Goal: Task Accomplishment & Management: Complete application form

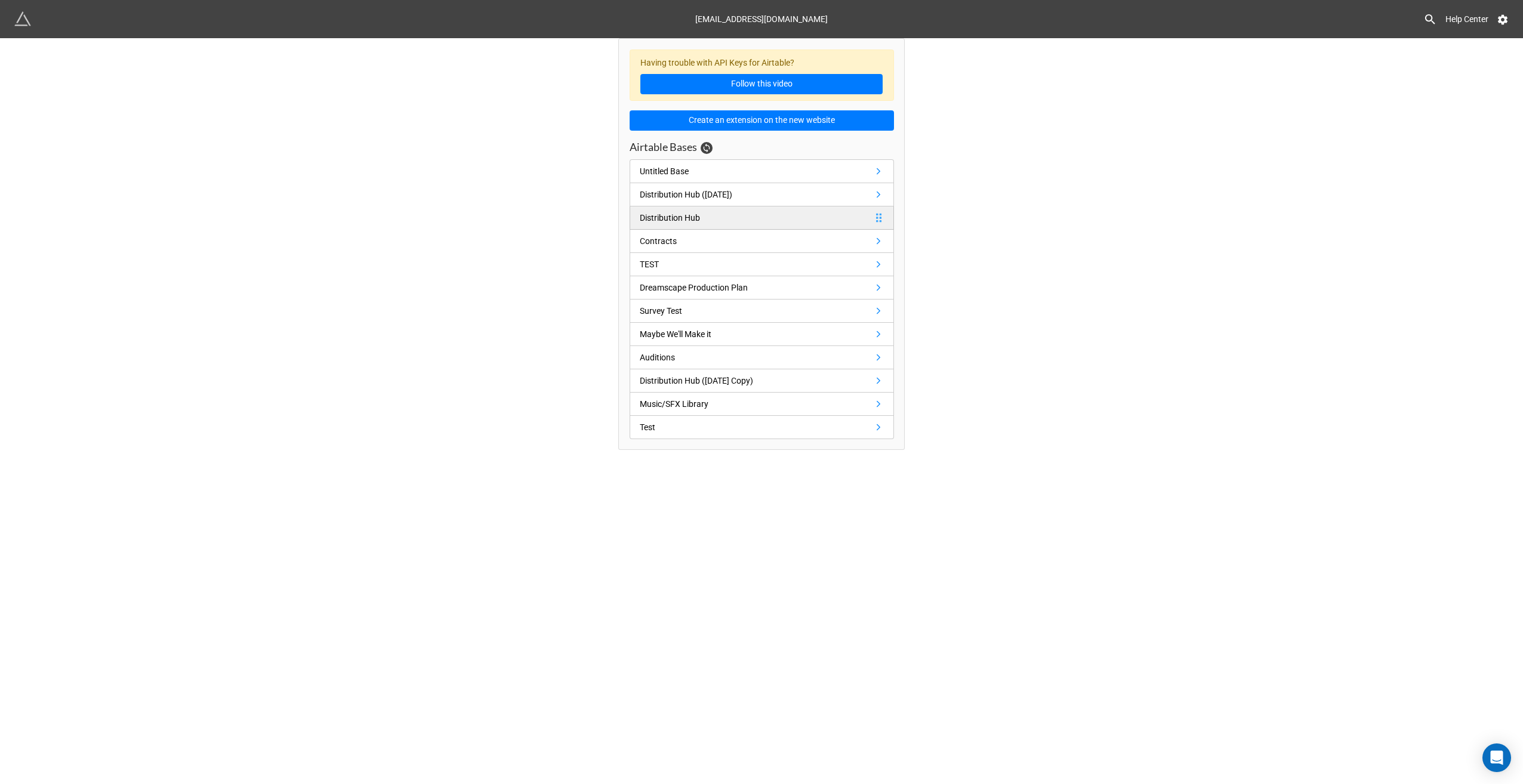
click at [725, 209] on link "Distribution Hub" at bounding box center [762, 218] width 265 height 23
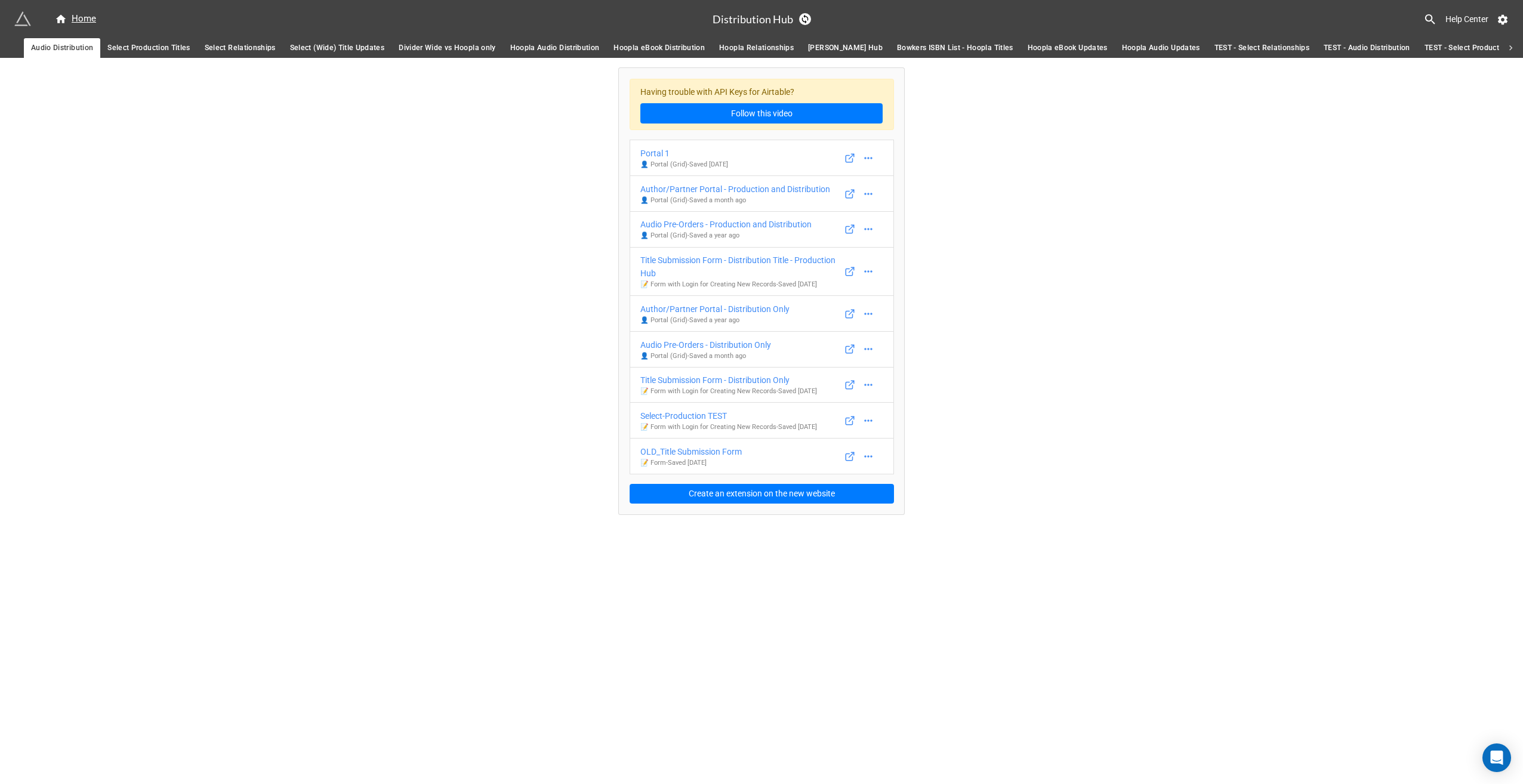
click at [644, 45] on span "Hoopla eBook Distribution" at bounding box center [659, 48] width 92 height 12
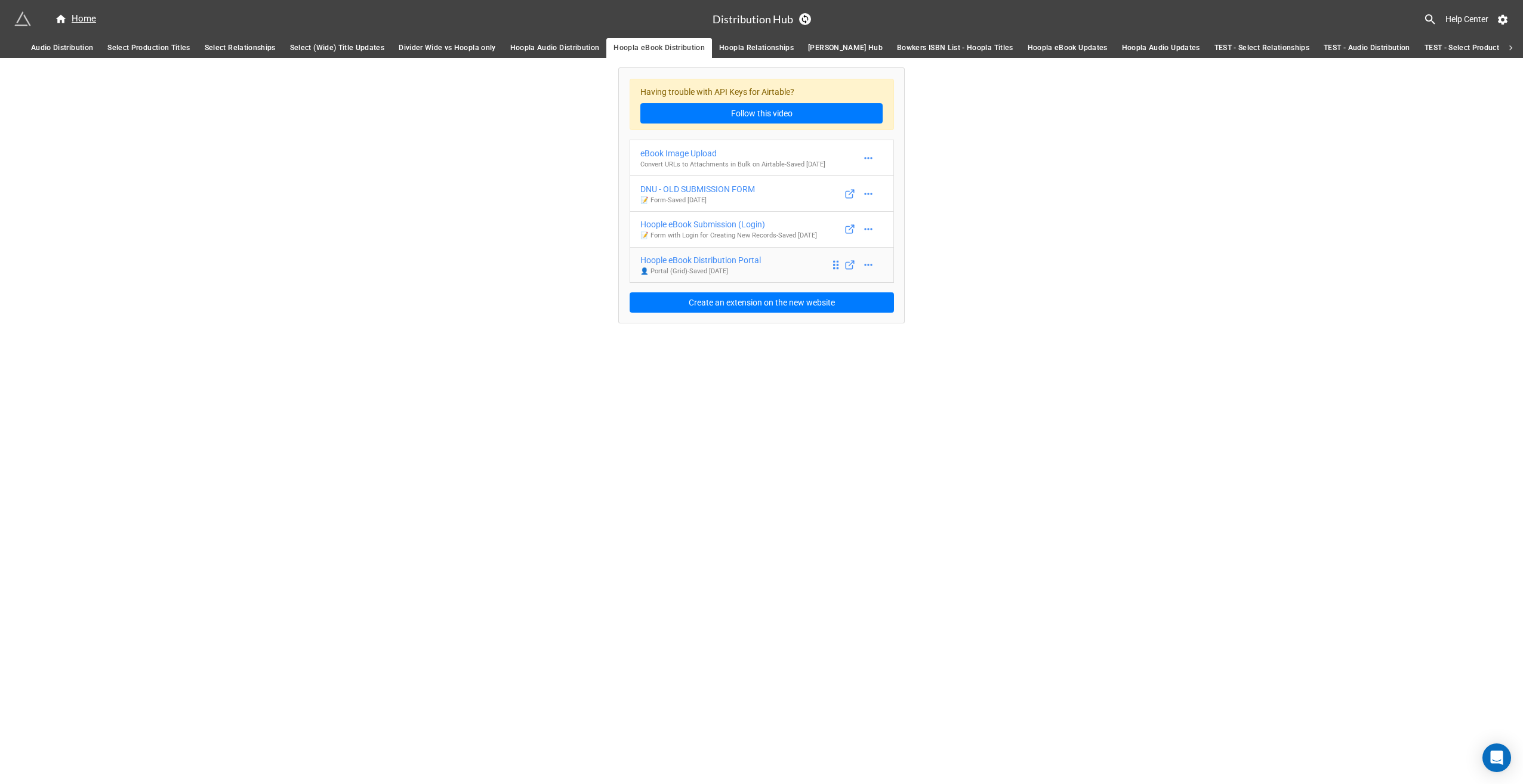
click at [711, 260] on div "Hoople eBook Distribution Portal" at bounding box center [700, 260] width 121 height 13
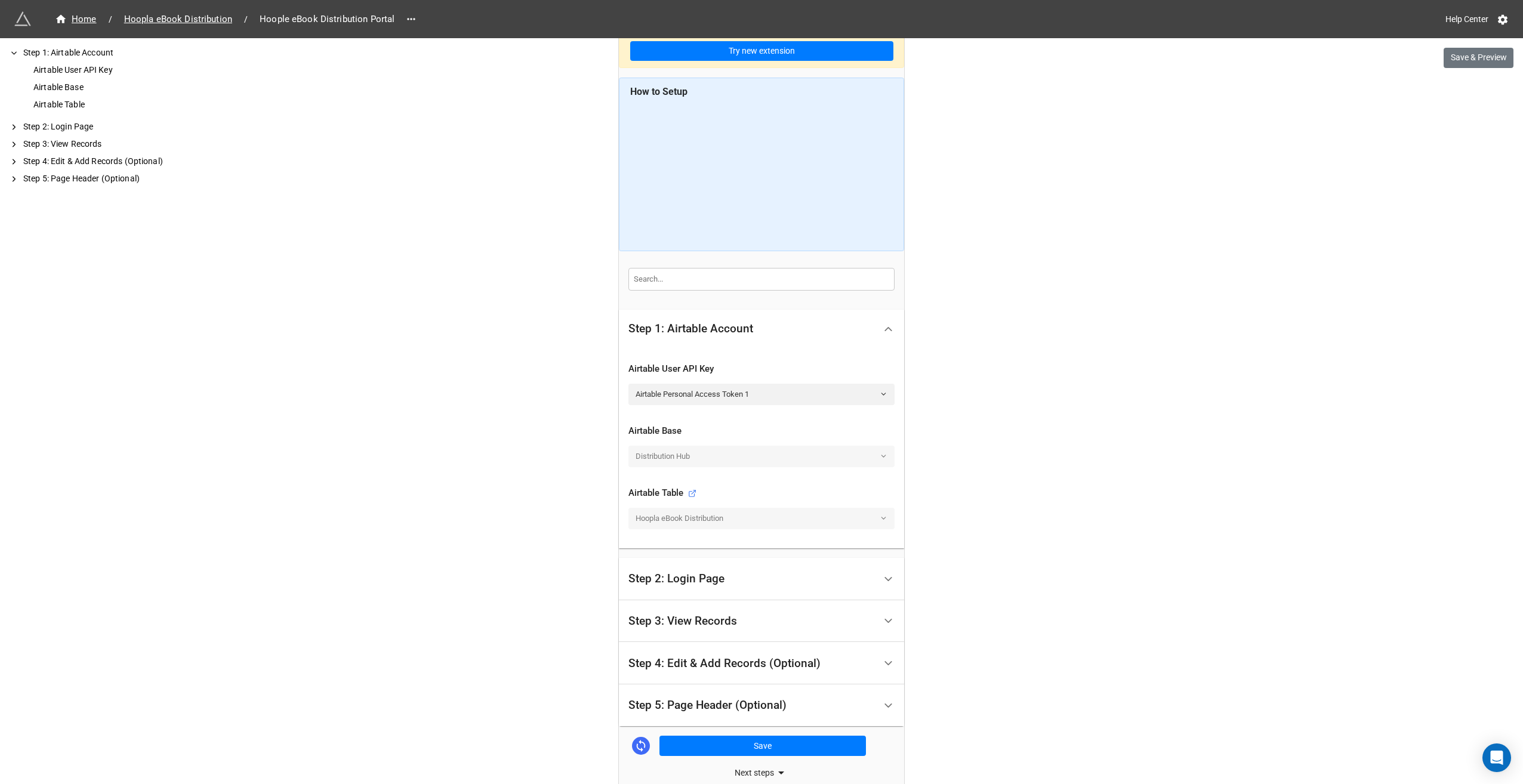
scroll to position [110, 0]
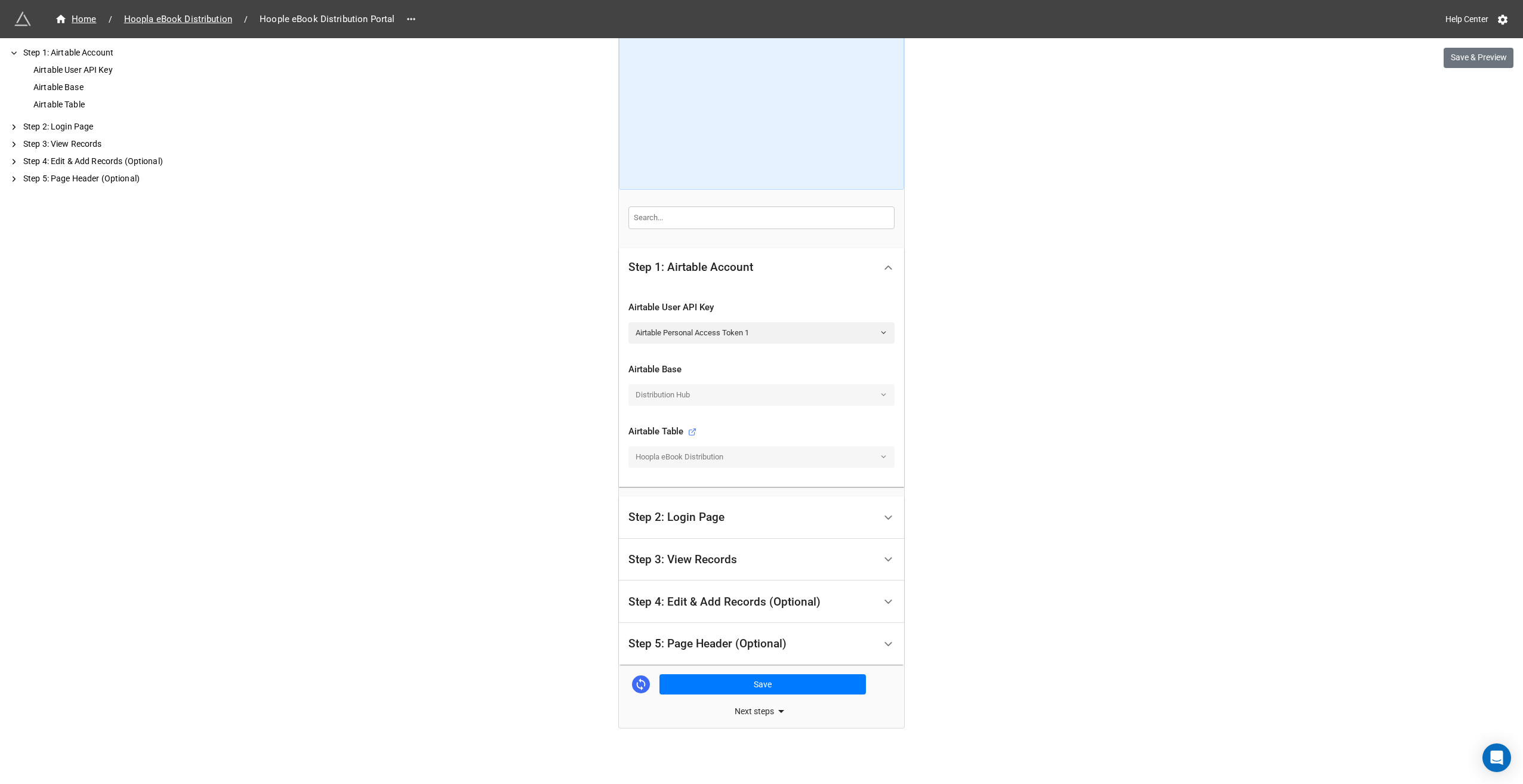
click at [719, 564] on div "Step 3: View Records" at bounding box center [683, 559] width 109 height 12
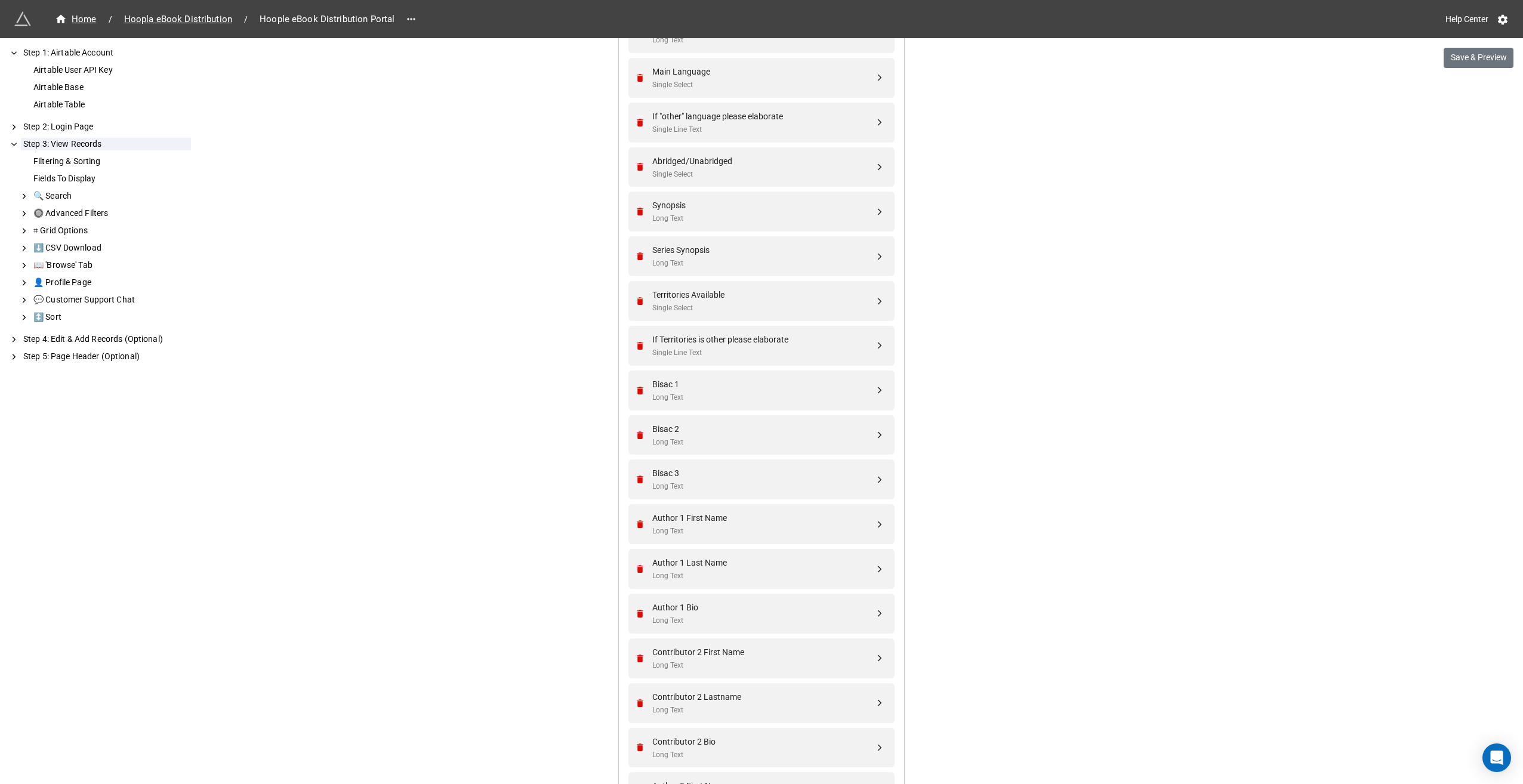
scroll to position [1193, 0]
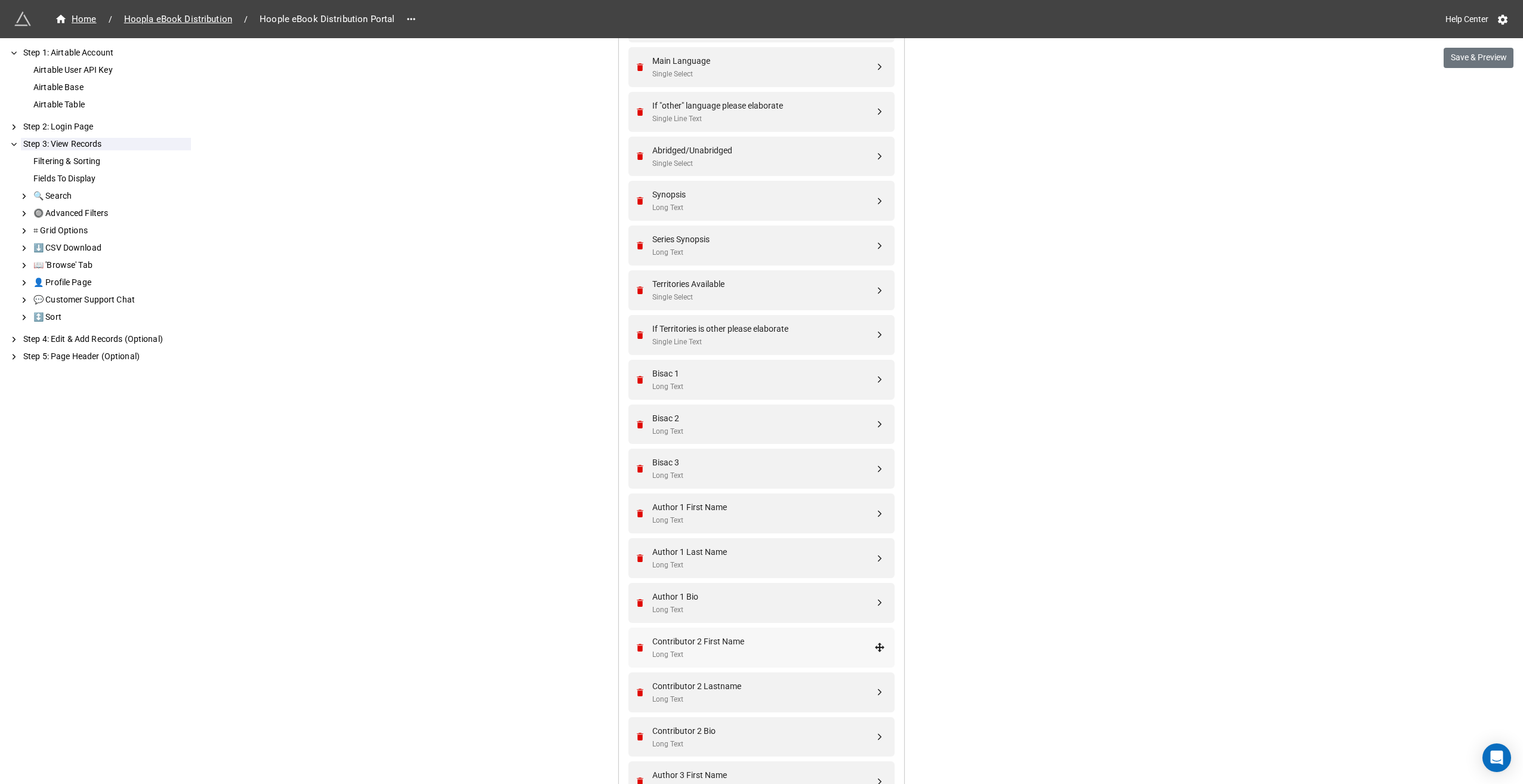
click at [759, 646] on div "Contributor 2 First Name Long Text" at bounding box center [764, 647] width 222 height 25
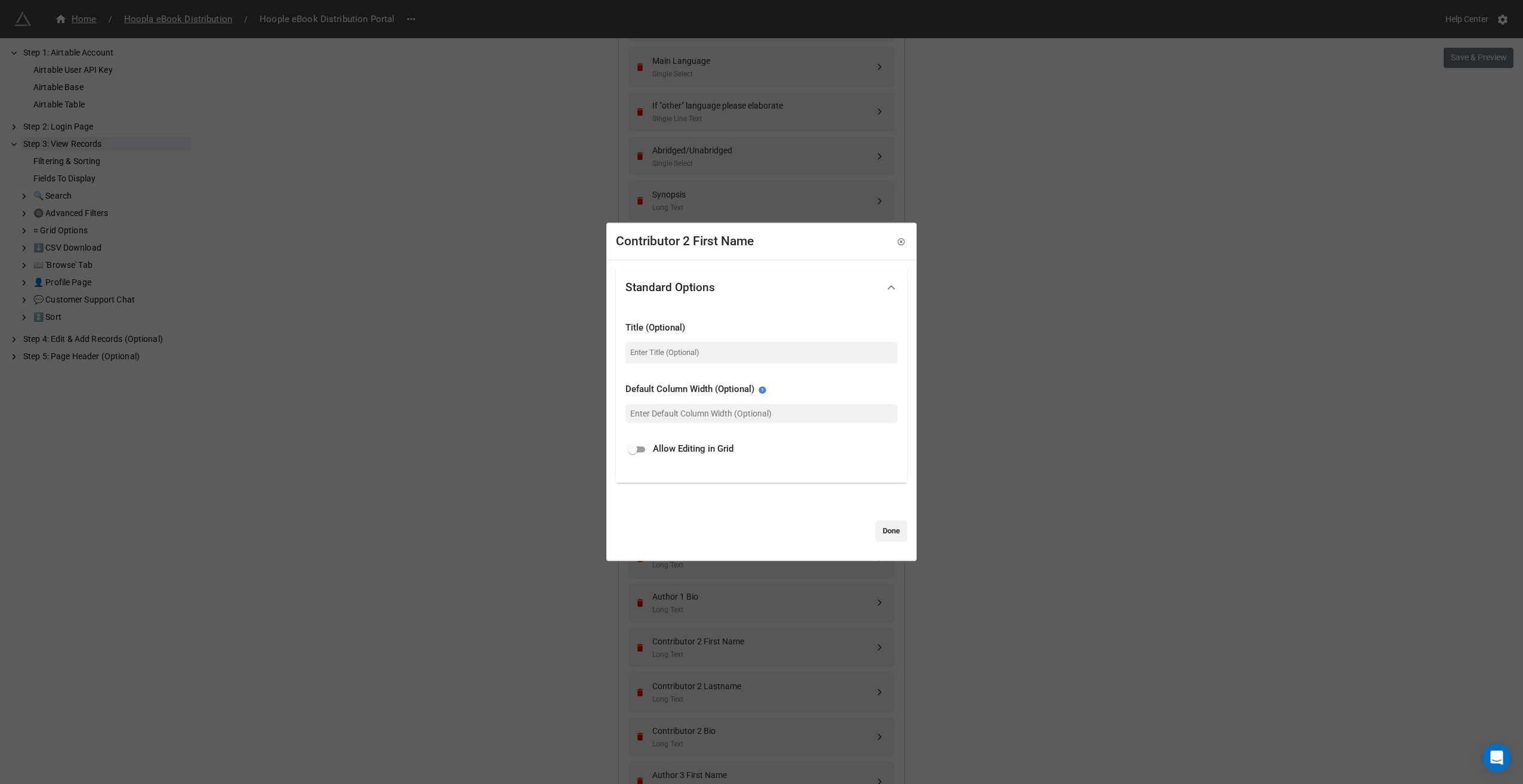
click at [890, 288] on icon at bounding box center [891, 287] width 12 height 12
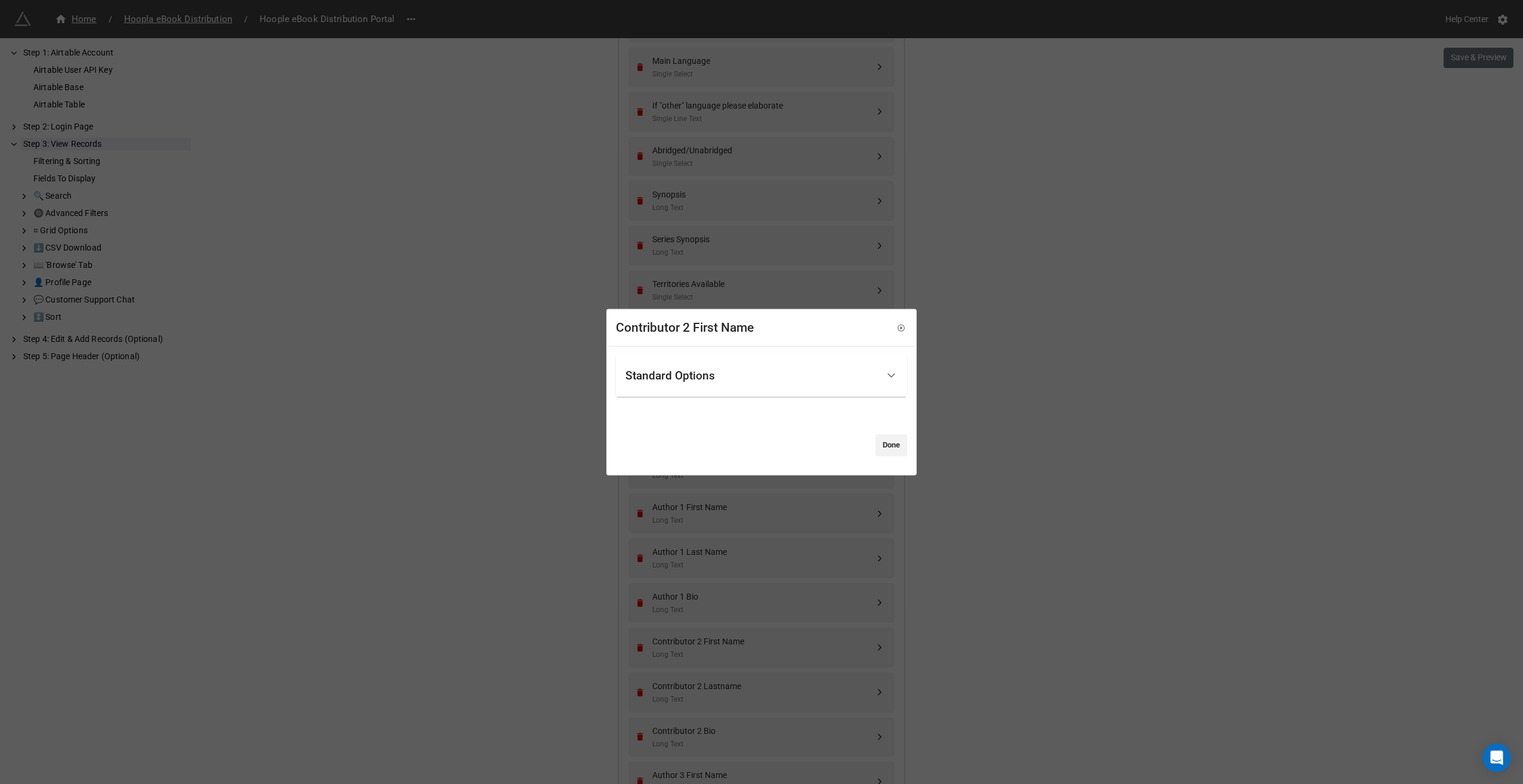
click at [889, 372] on icon at bounding box center [891, 375] width 12 height 12
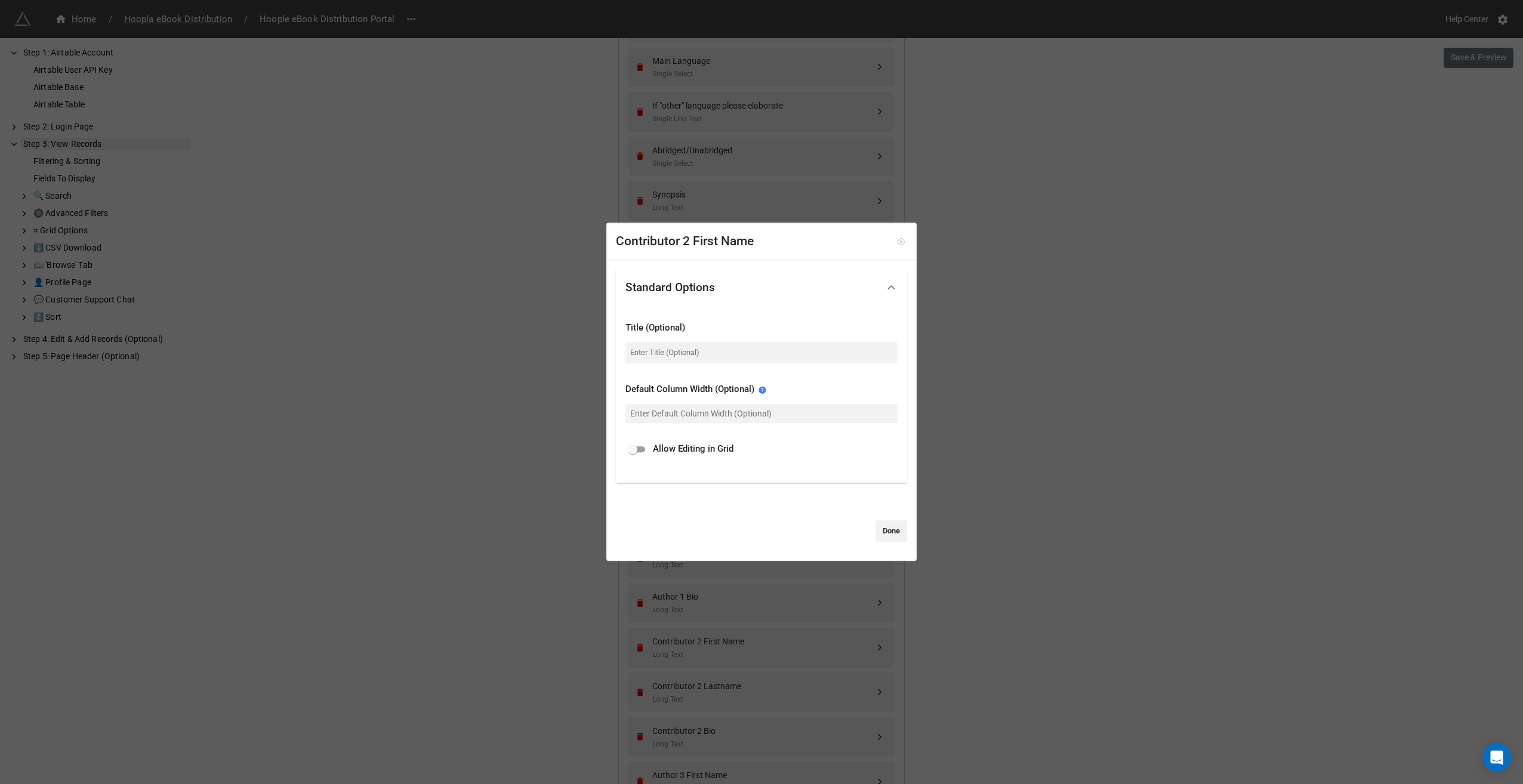
click at [897, 243] on icon at bounding box center [901, 242] width 8 height 8
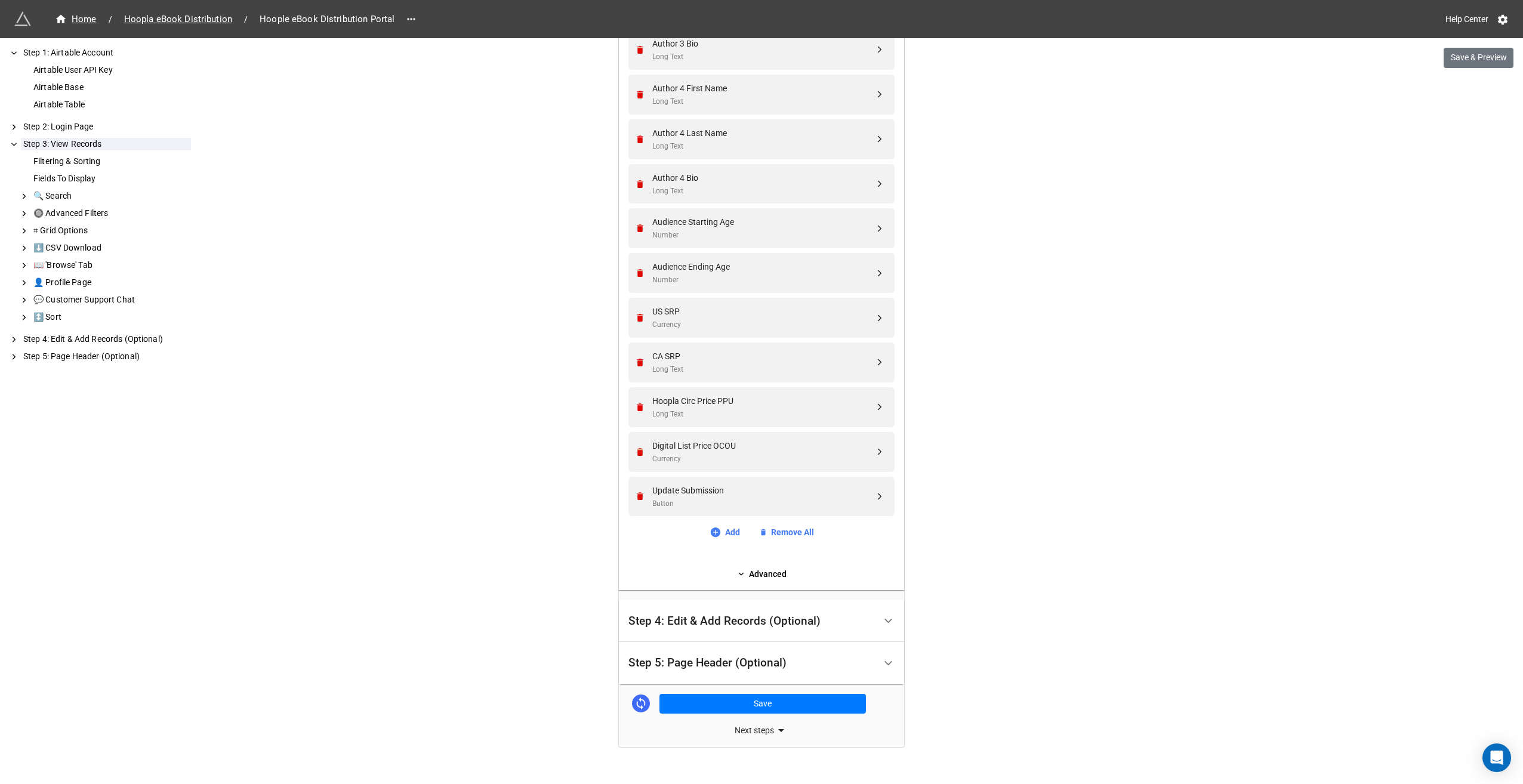
scroll to position [2028, 0]
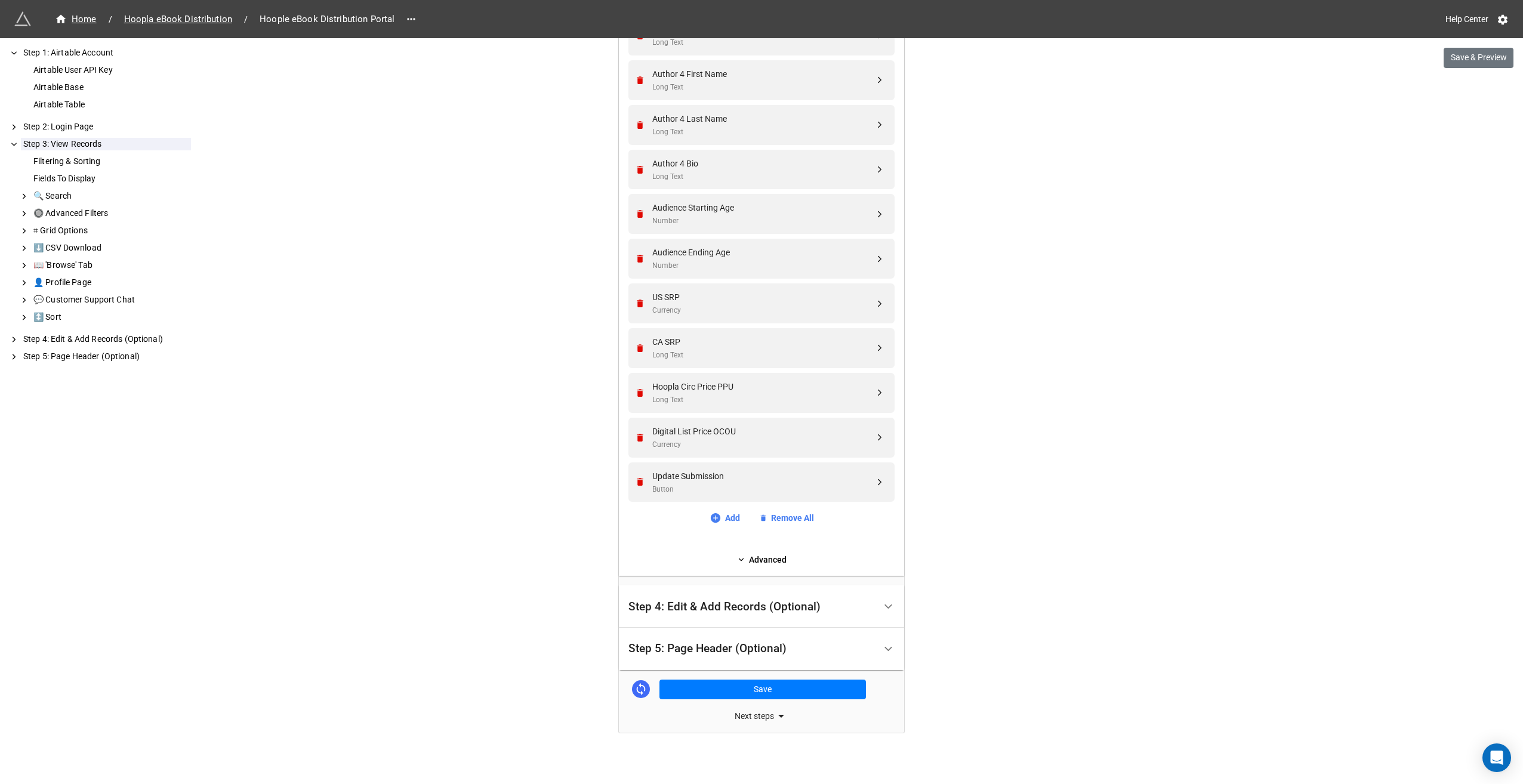
click at [740, 605] on div "Step 4: Edit & Add Records (Optional)" at bounding box center [724, 606] width 192 height 12
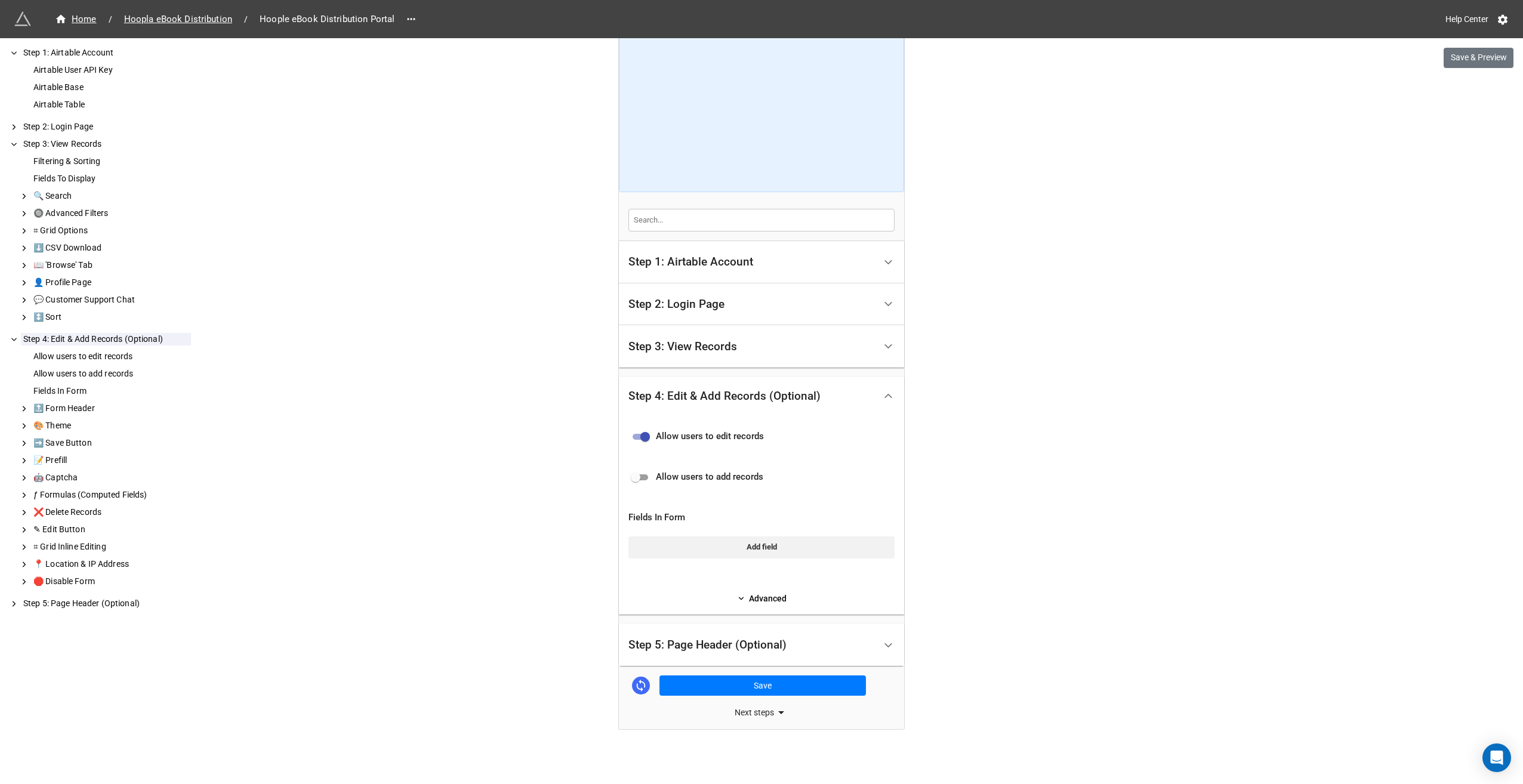
scroll to position [109, 0]
click at [744, 632] on div "Step 5: Page Header (Optional)" at bounding box center [752, 644] width 247 height 28
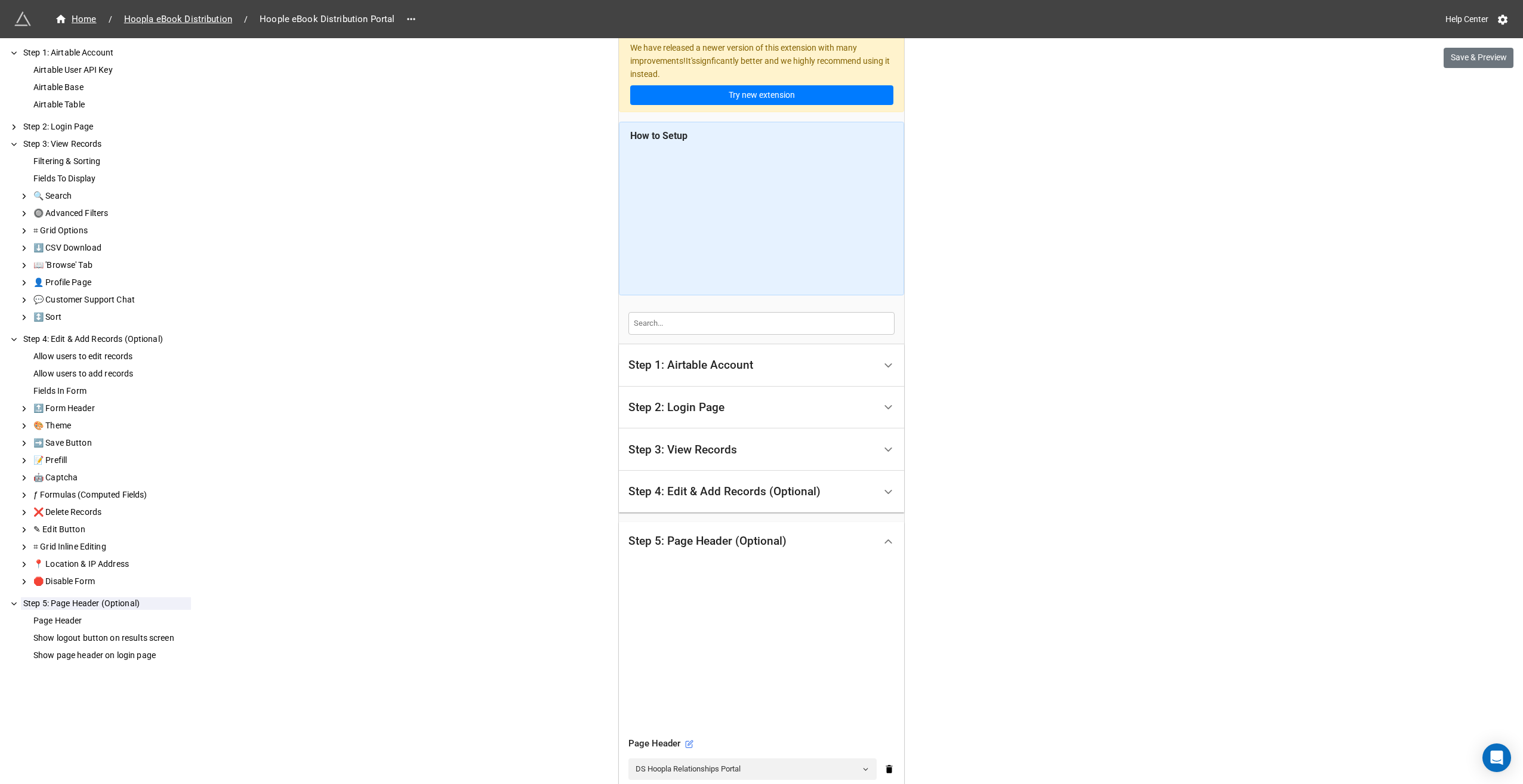
scroll to position [0, 0]
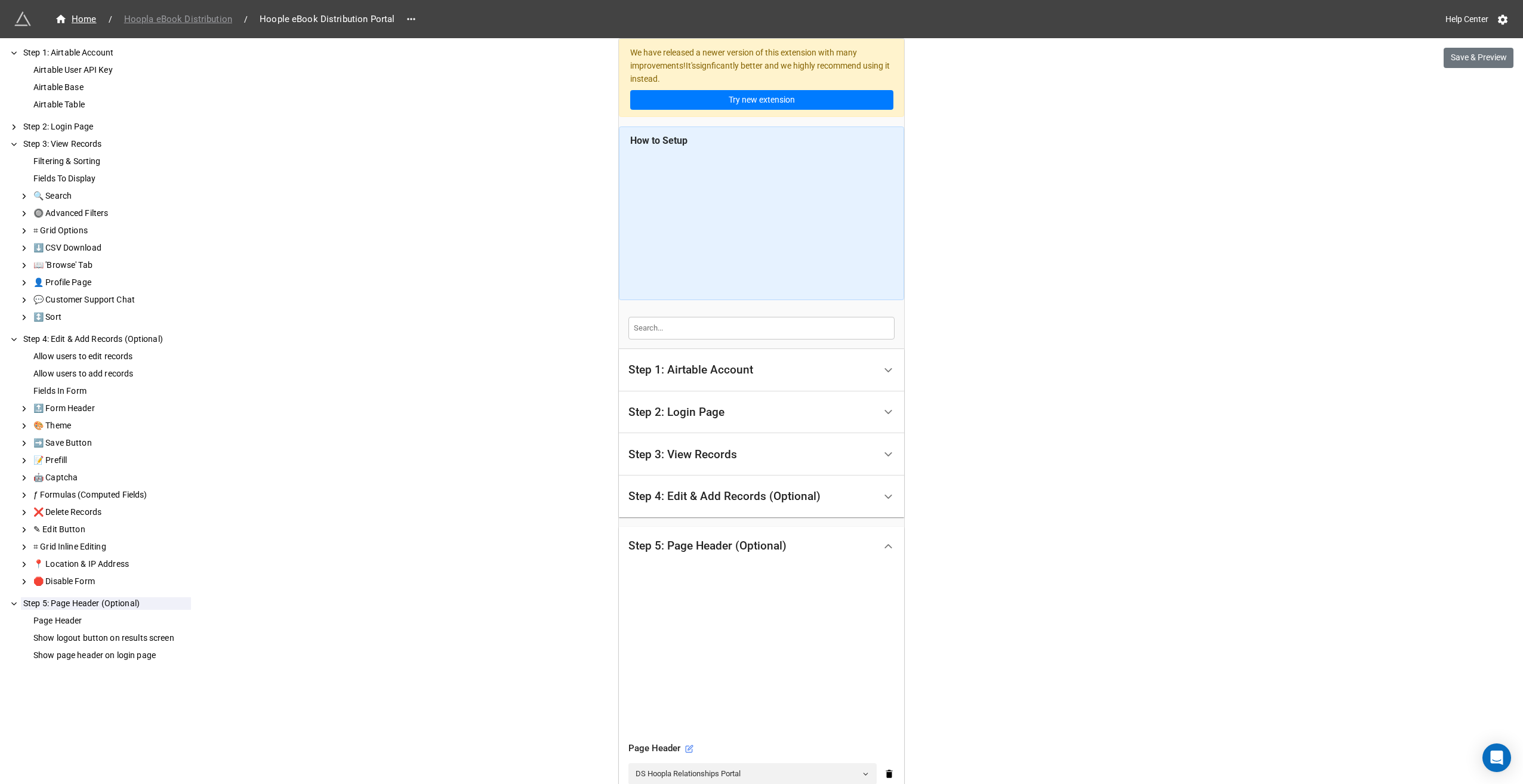
click at [201, 25] on span "Hoopla eBook Distribution" at bounding box center [178, 19] width 123 height 14
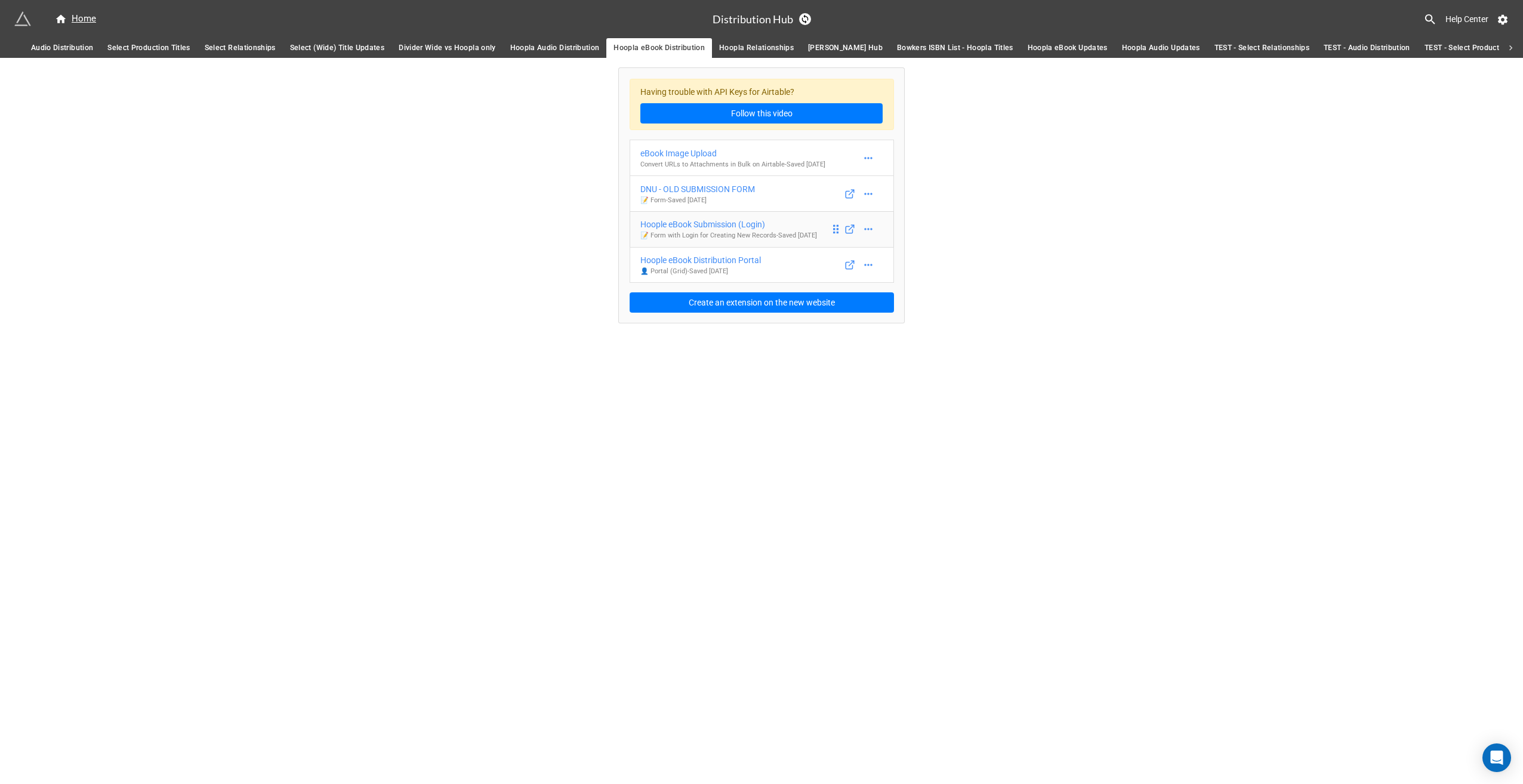
click at [702, 225] on div "Hoople eBook Submission (Login)" at bounding box center [728, 224] width 176 height 13
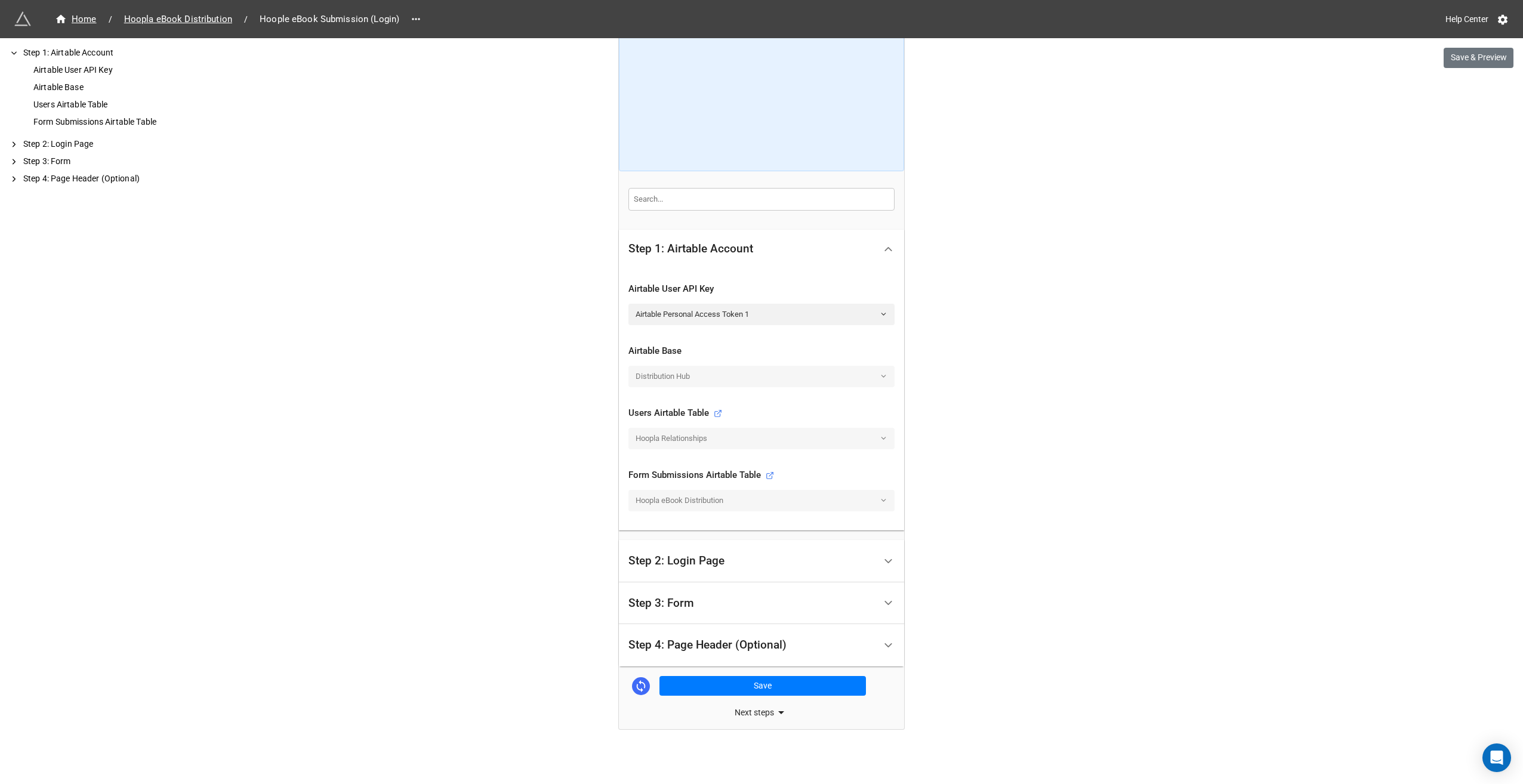
scroll to position [130, 0]
click at [735, 590] on div "Step 3: Form" at bounding box center [752, 602] width 247 height 28
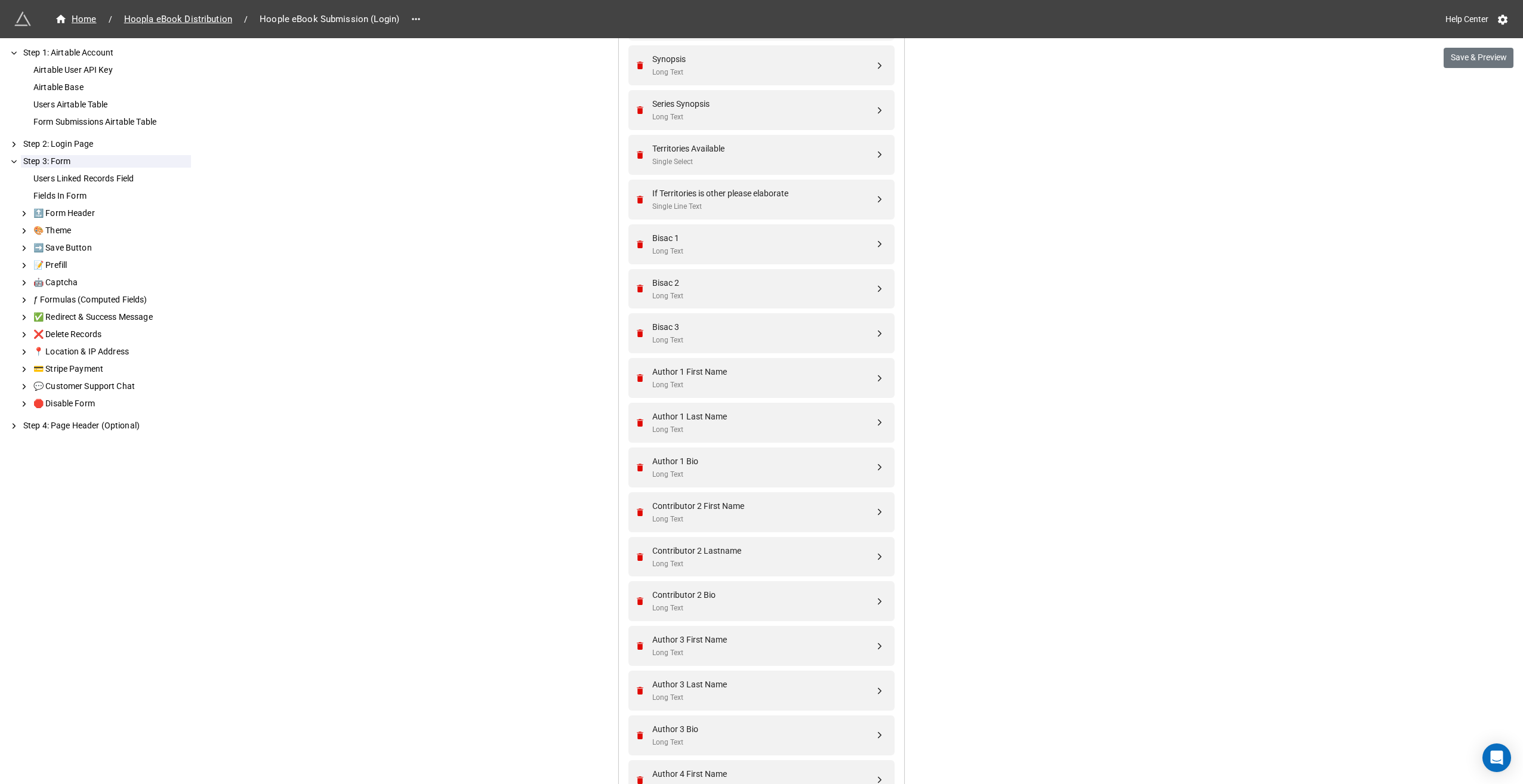
scroll to position [1253, 0]
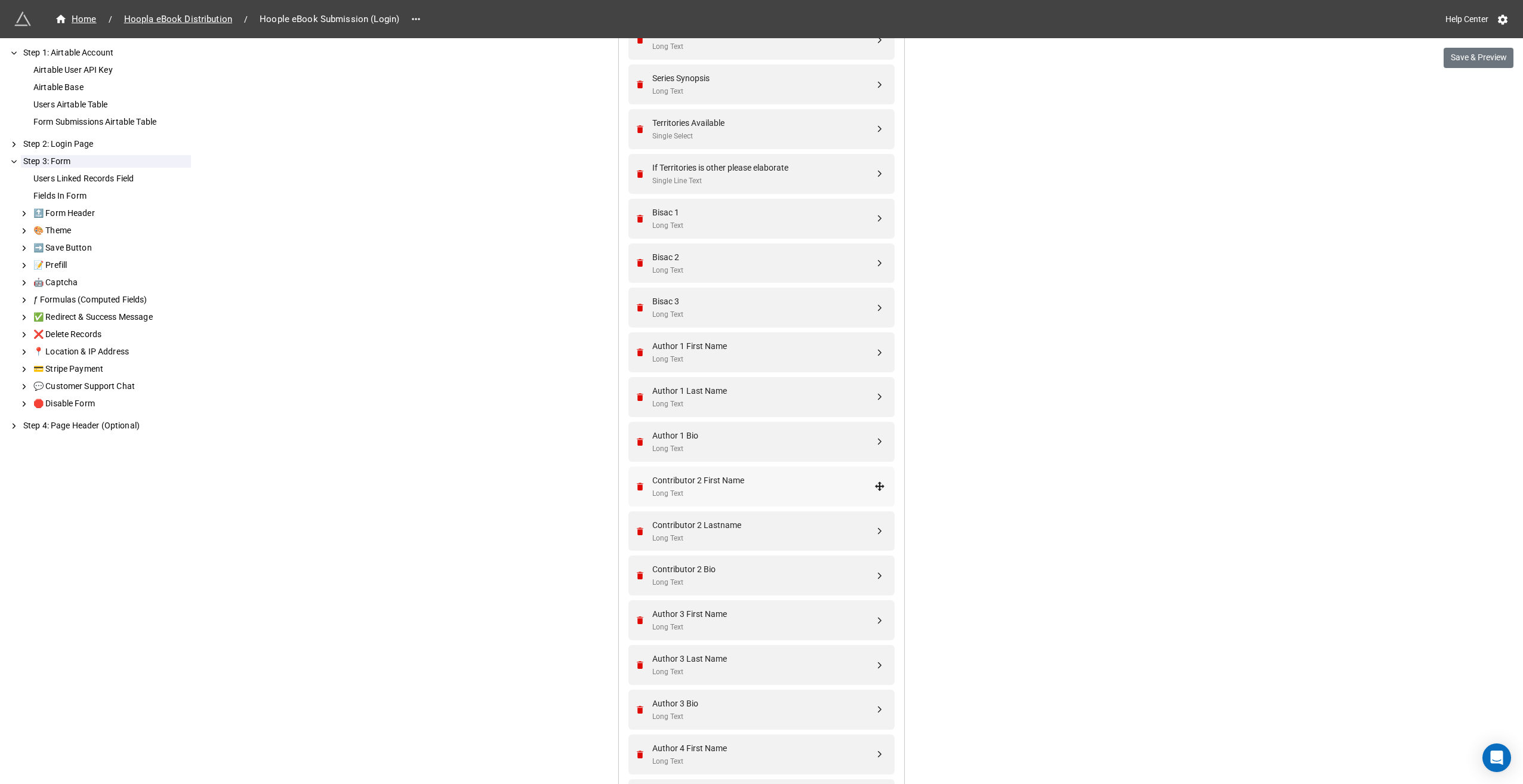
click at [723, 477] on div "Contributor 2 First Name" at bounding box center [764, 480] width 222 height 13
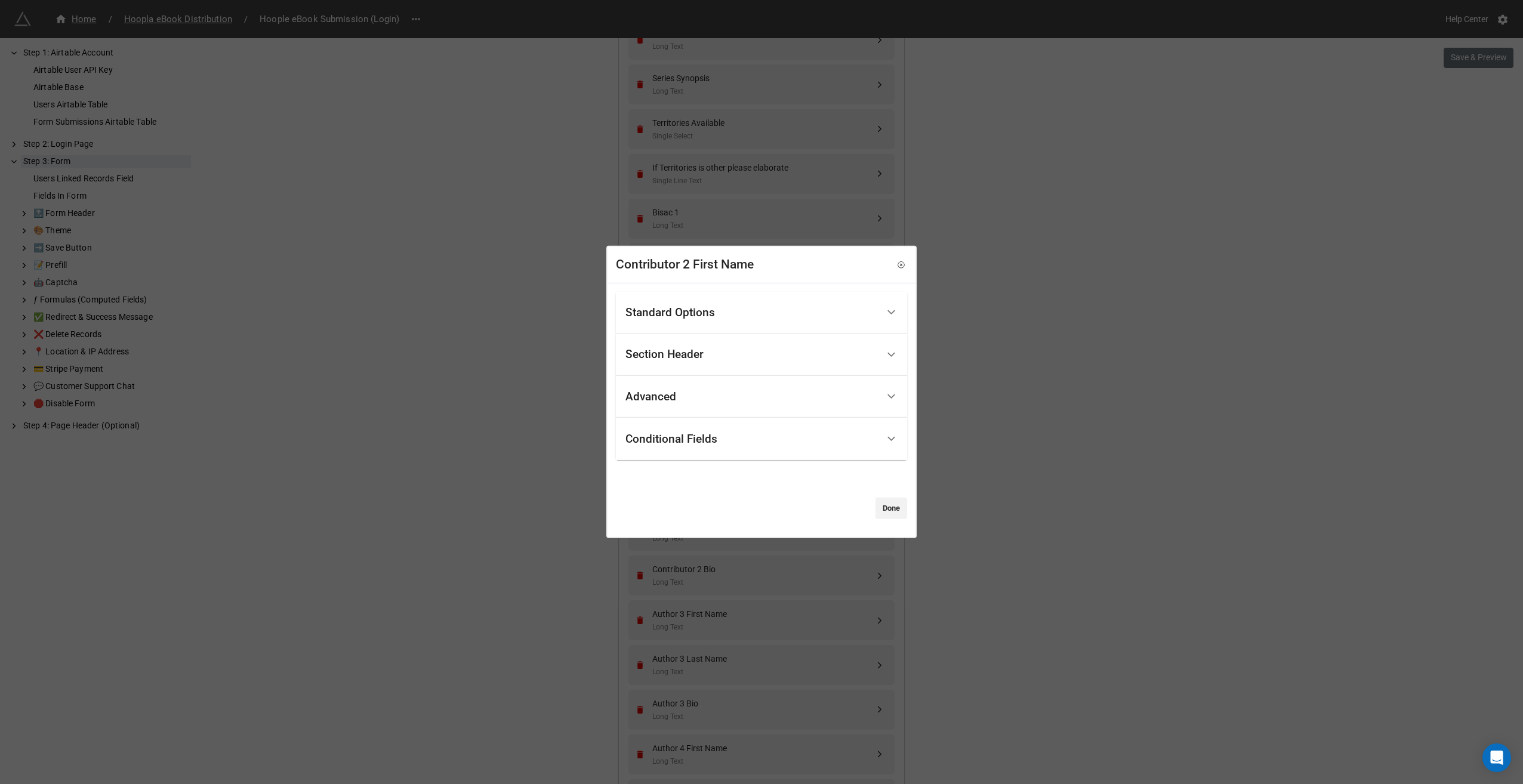
click at [742, 318] on div "Standard Options" at bounding box center [752, 312] width 252 height 28
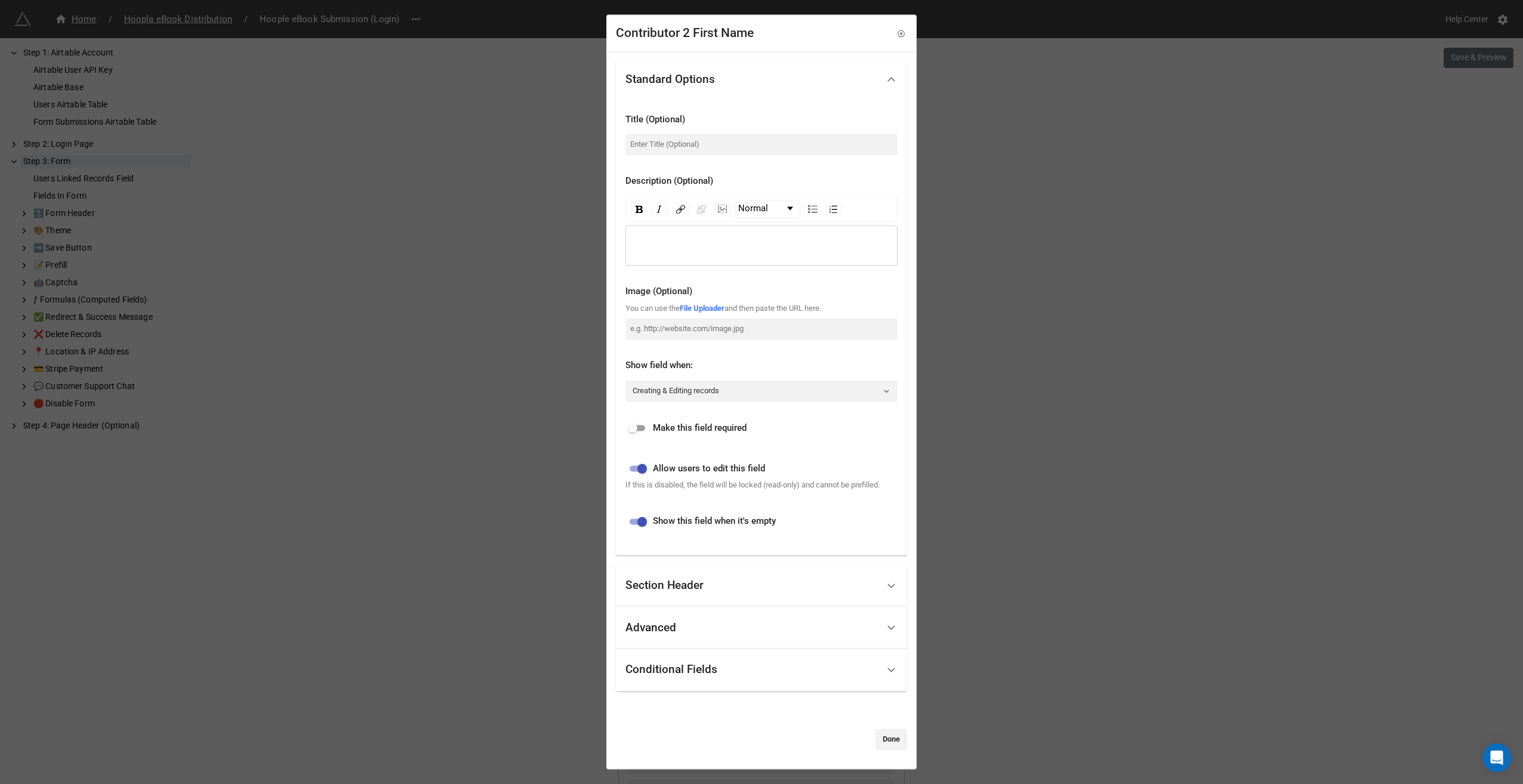
click at [659, 590] on div "Section Header" at bounding box center [664, 586] width 78 height 12
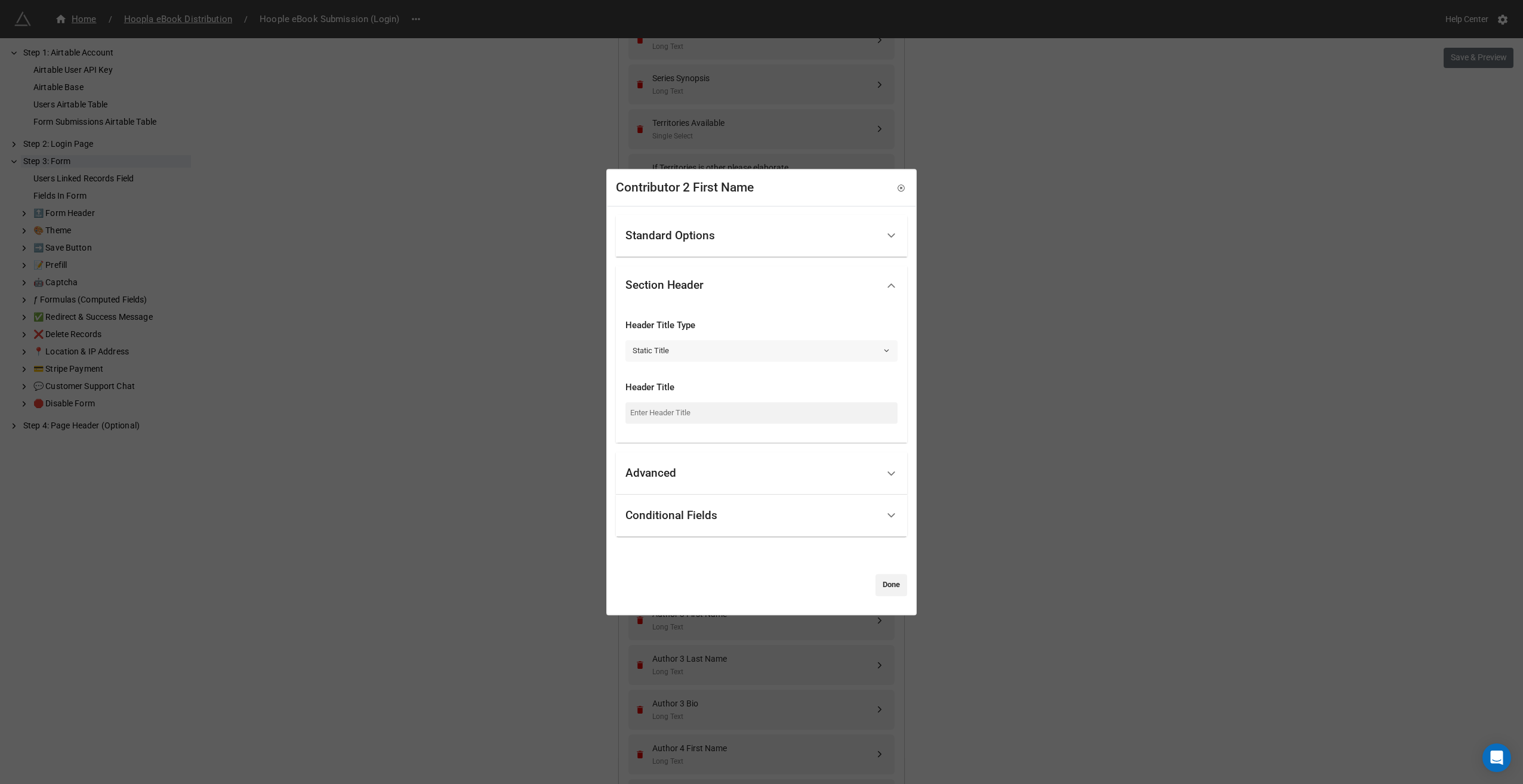
click at [883, 349] on icon at bounding box center [886, 351] width 8 height 8
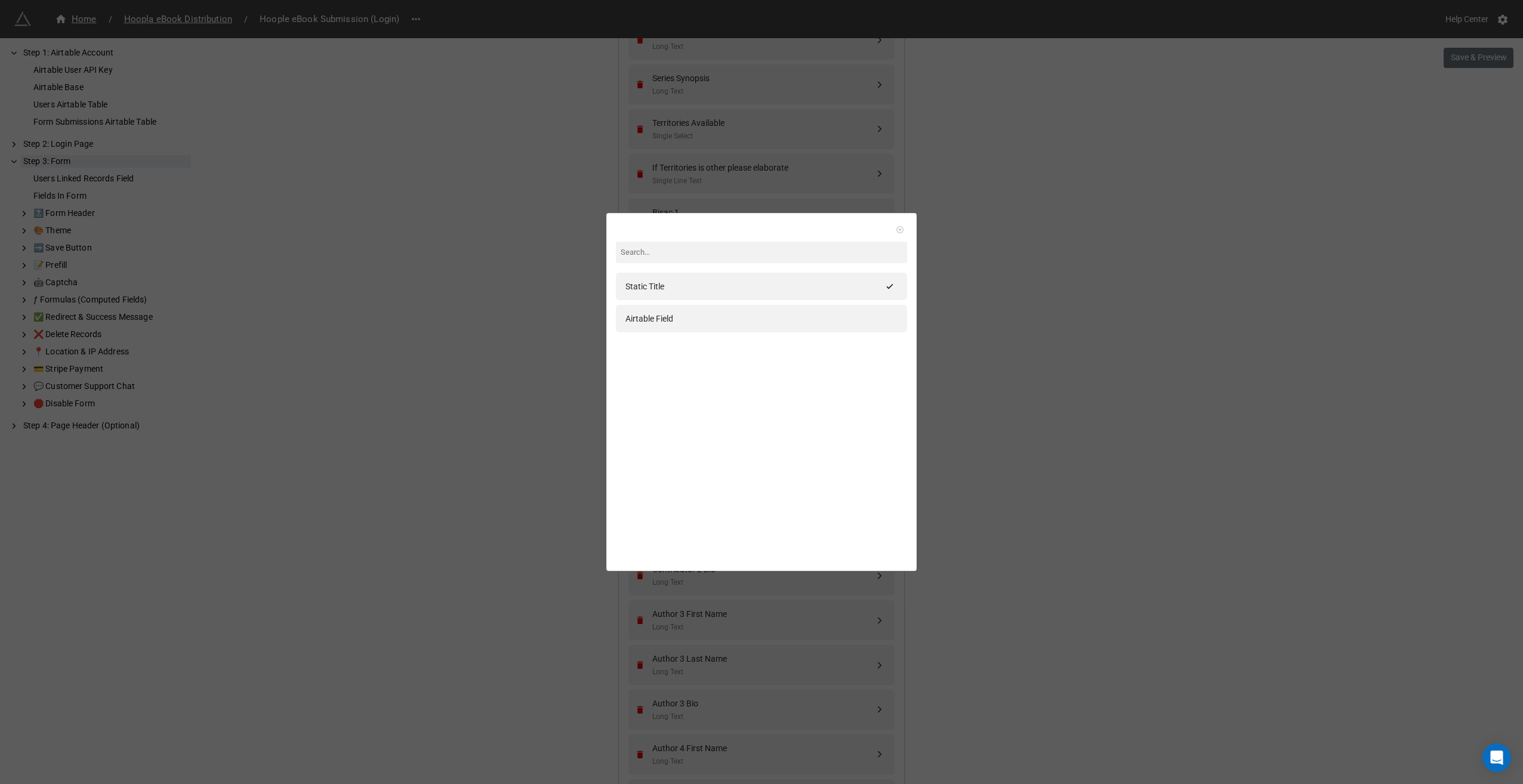
click at [896, 229] on icon at bounding box center [900, 229] width 8 height 8
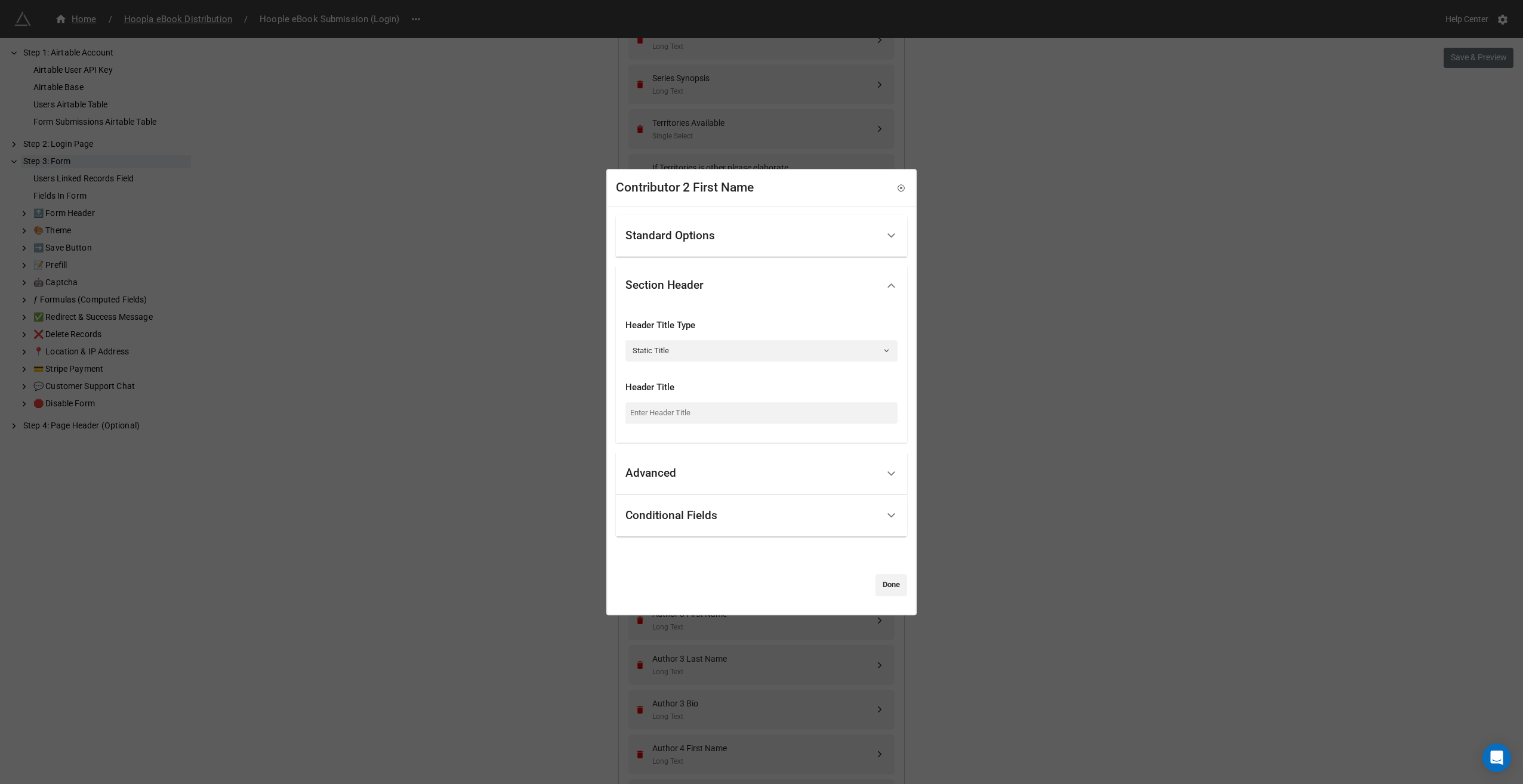
click at [807, 473] on div "Advanced" at bounding box center [752, 473] width 252 height 28
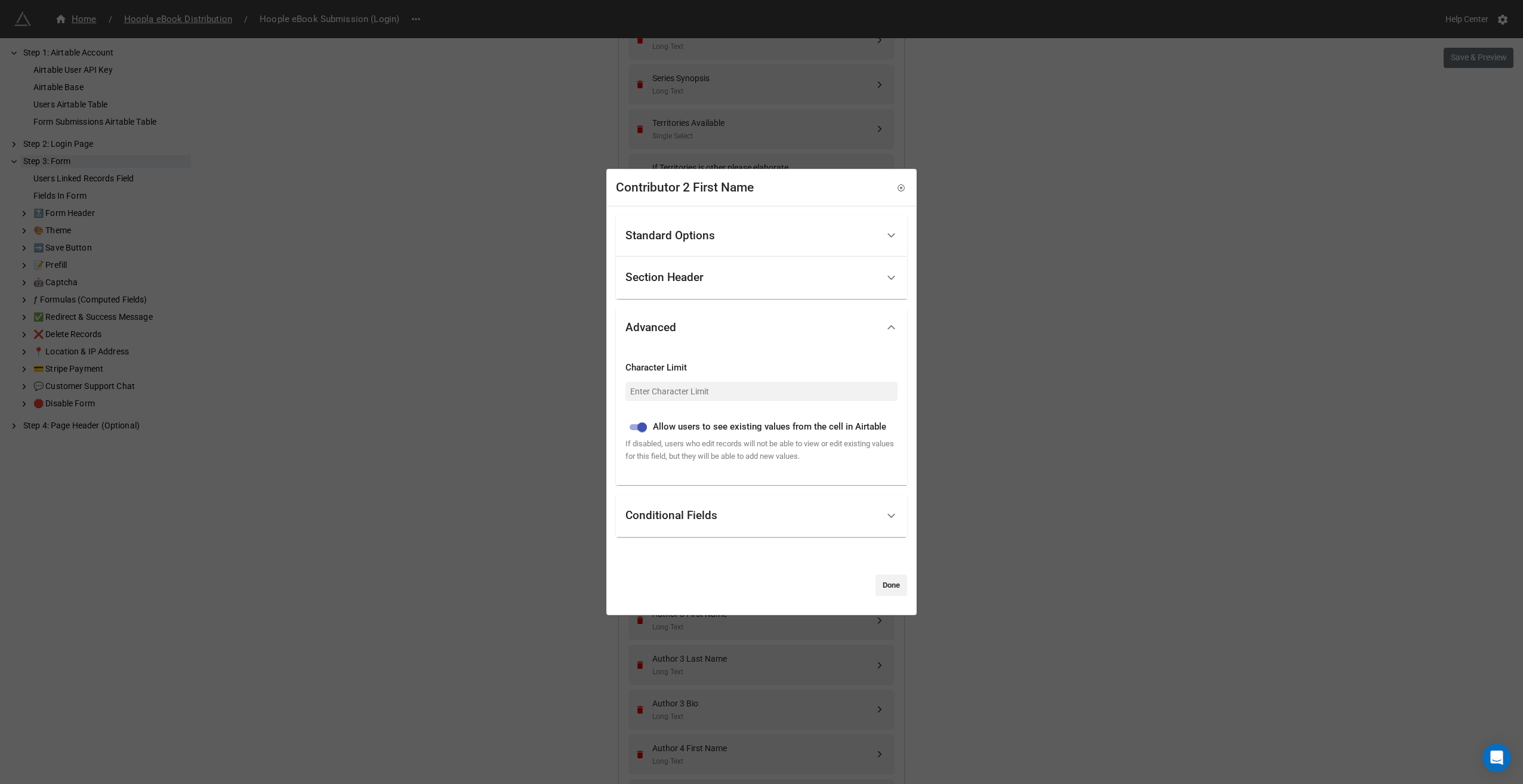
click at [764, 525] on div "Conditional Fields" at bounding box center [752, 515] width 252 height 28
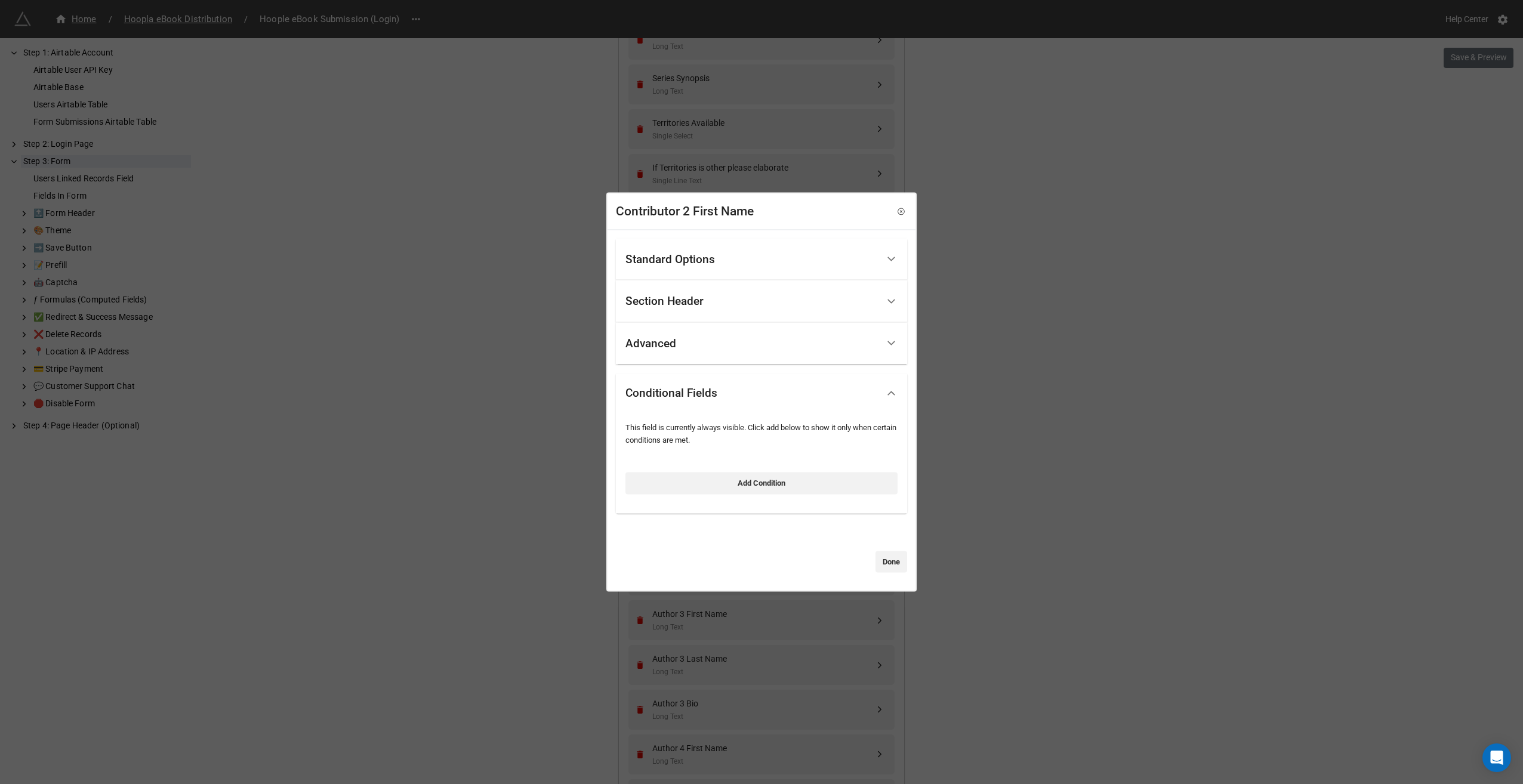
click at [777, 312] on div "Section Header" at bounding box center [752, 301] width 252 height 28
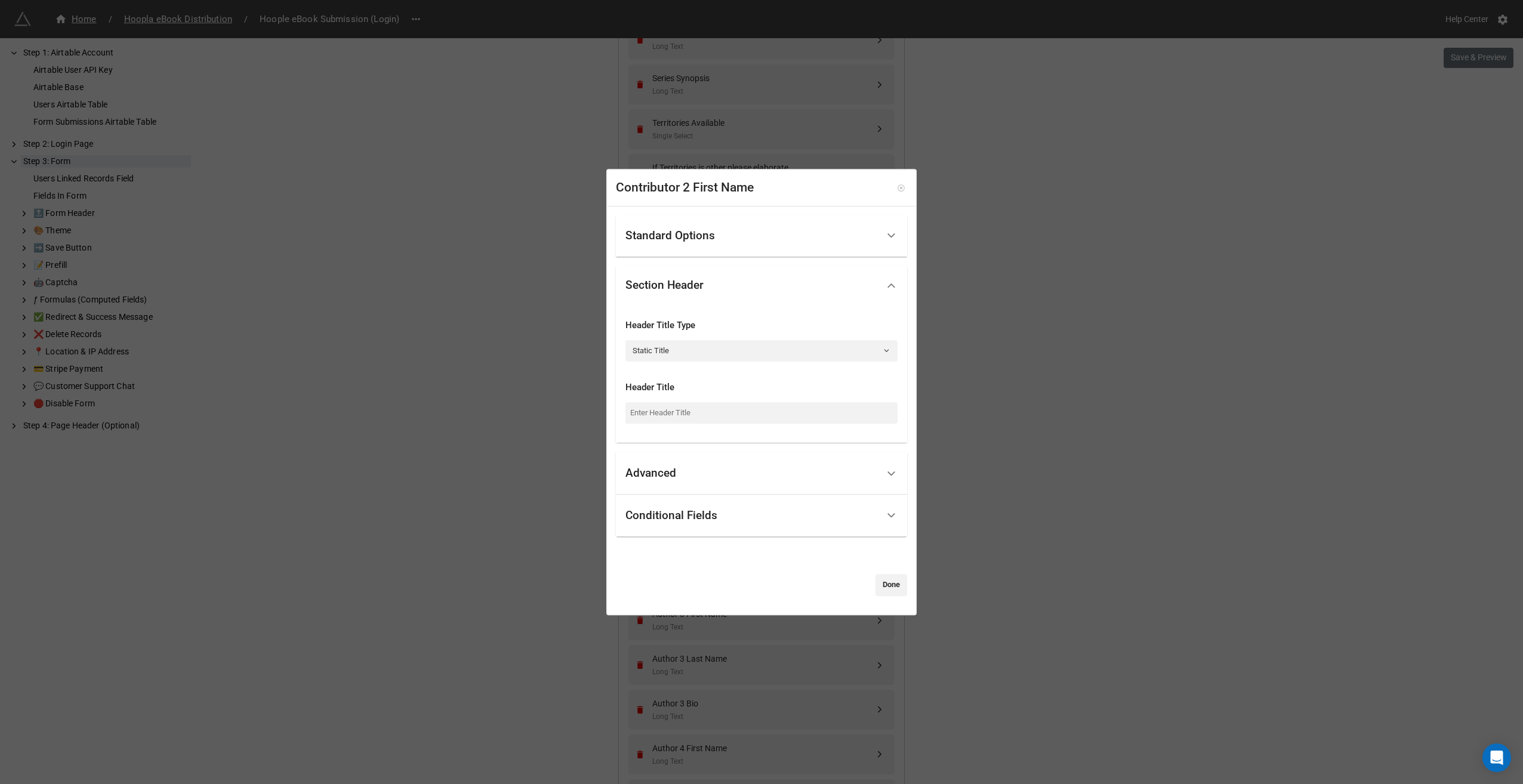
click at [900, 189] on icon at bounding box center [901, 187] width 2 height 2
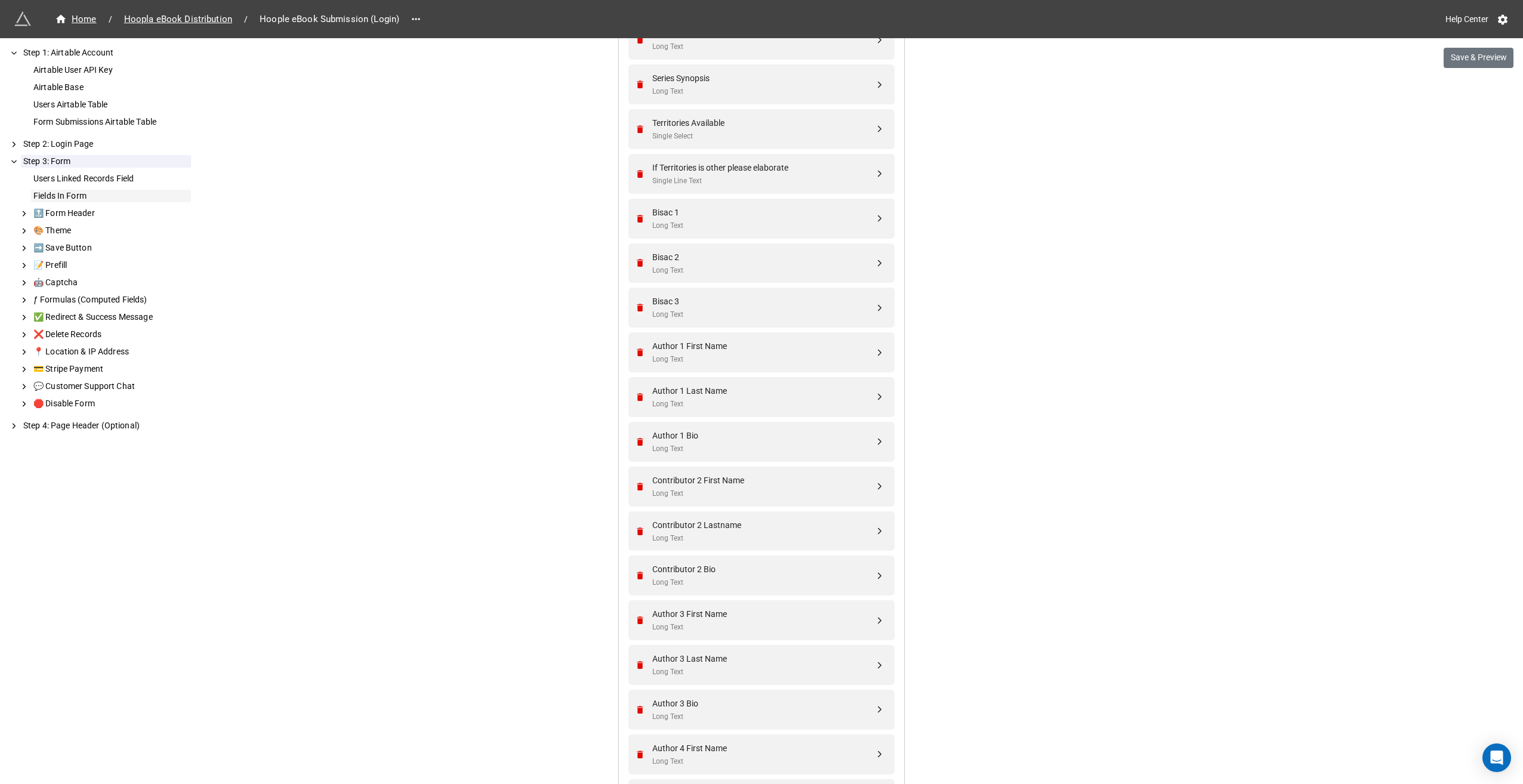
click at [57, 194] on div "Fields In Form" at bounding box center [111, 196] width 160 height 12
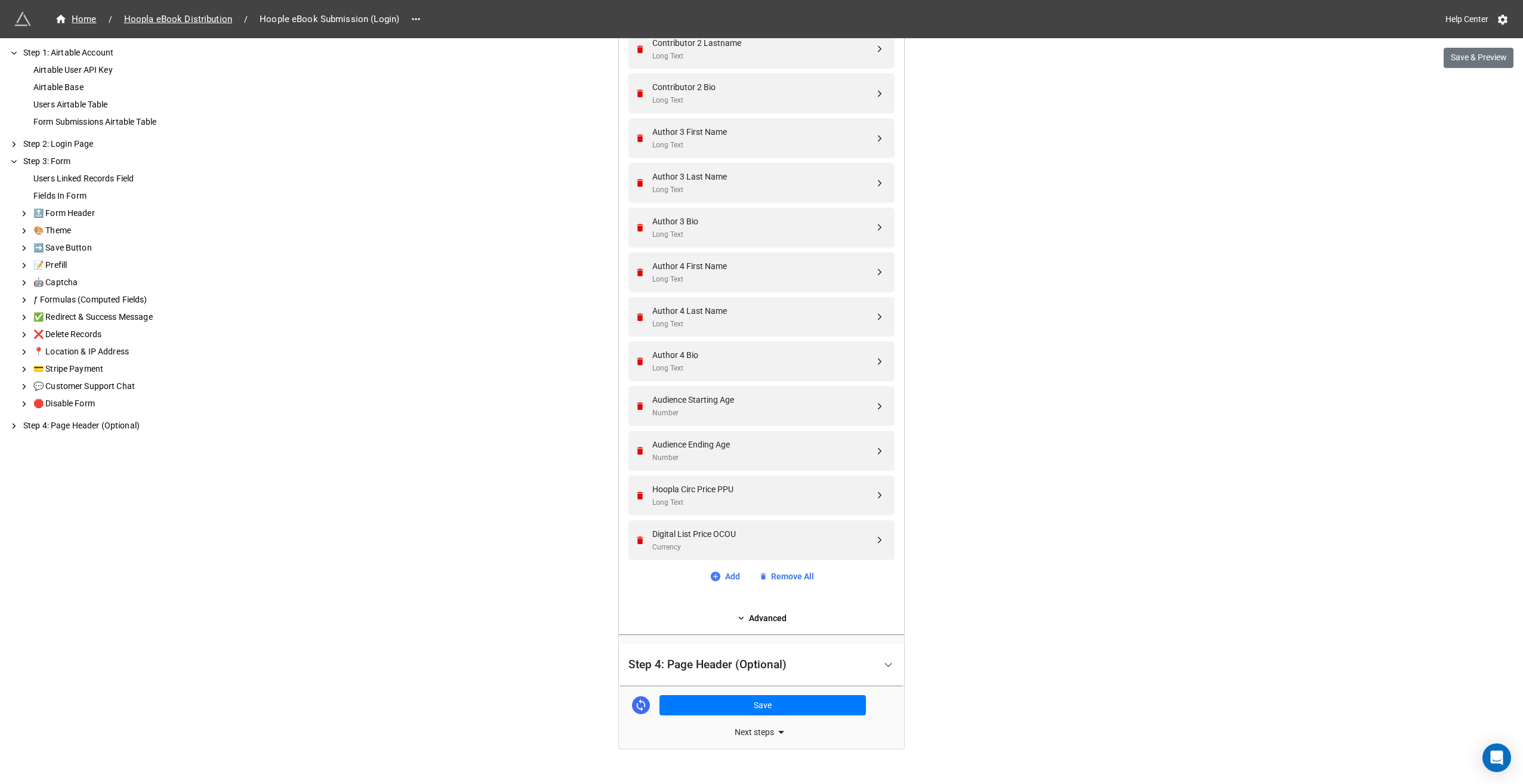
scroll to position [1756, 0]
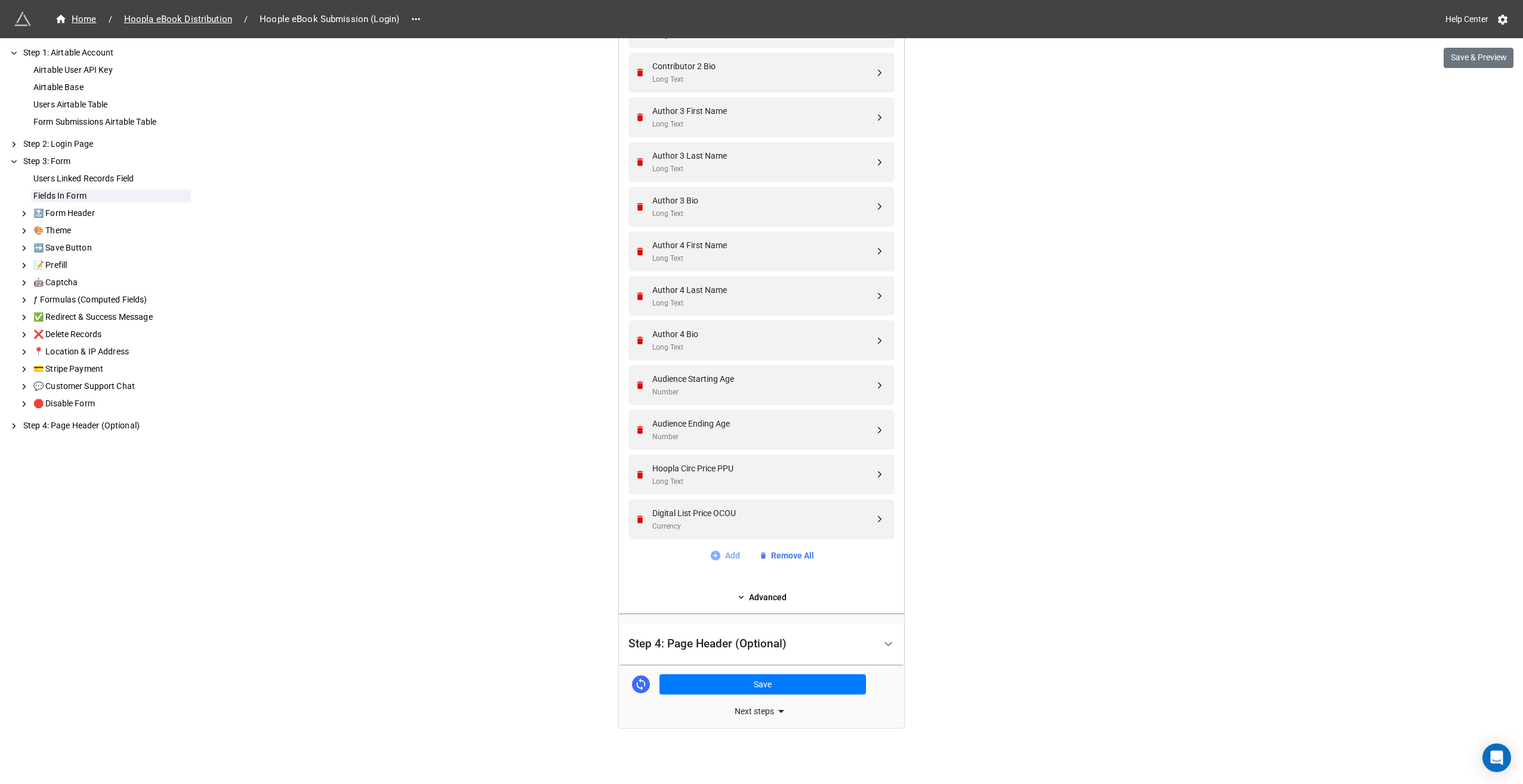
click at [724, 555] on link "Add" at bounding box center [725, 555] width 30 height 13
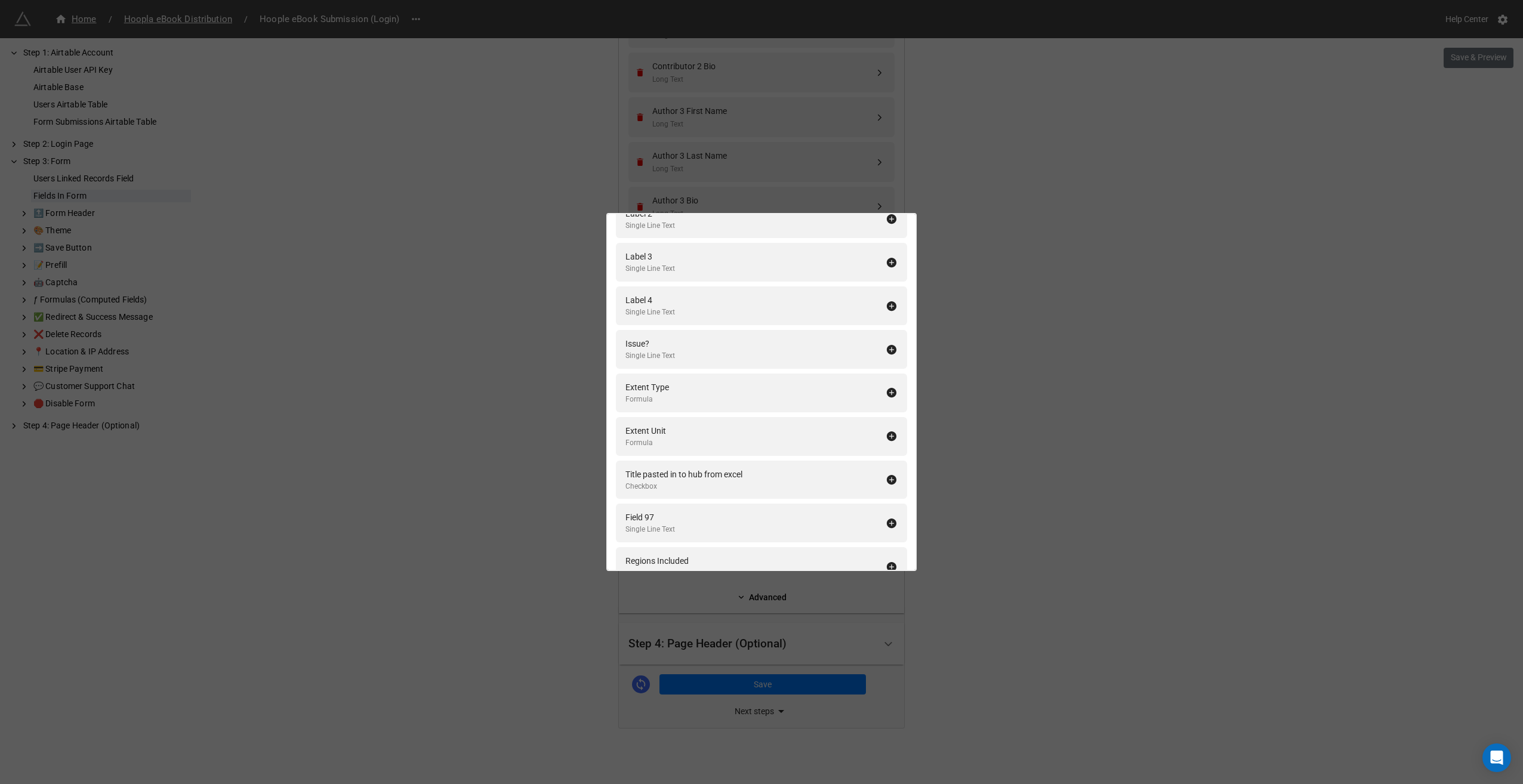
scroll to position [2148, 0]
click at [1001, 246] on div "Fields In Form Add All Vendor Product Number Long Text Copyright Date Formula U…" at bounding box center [762, 392] width 1523 height 784
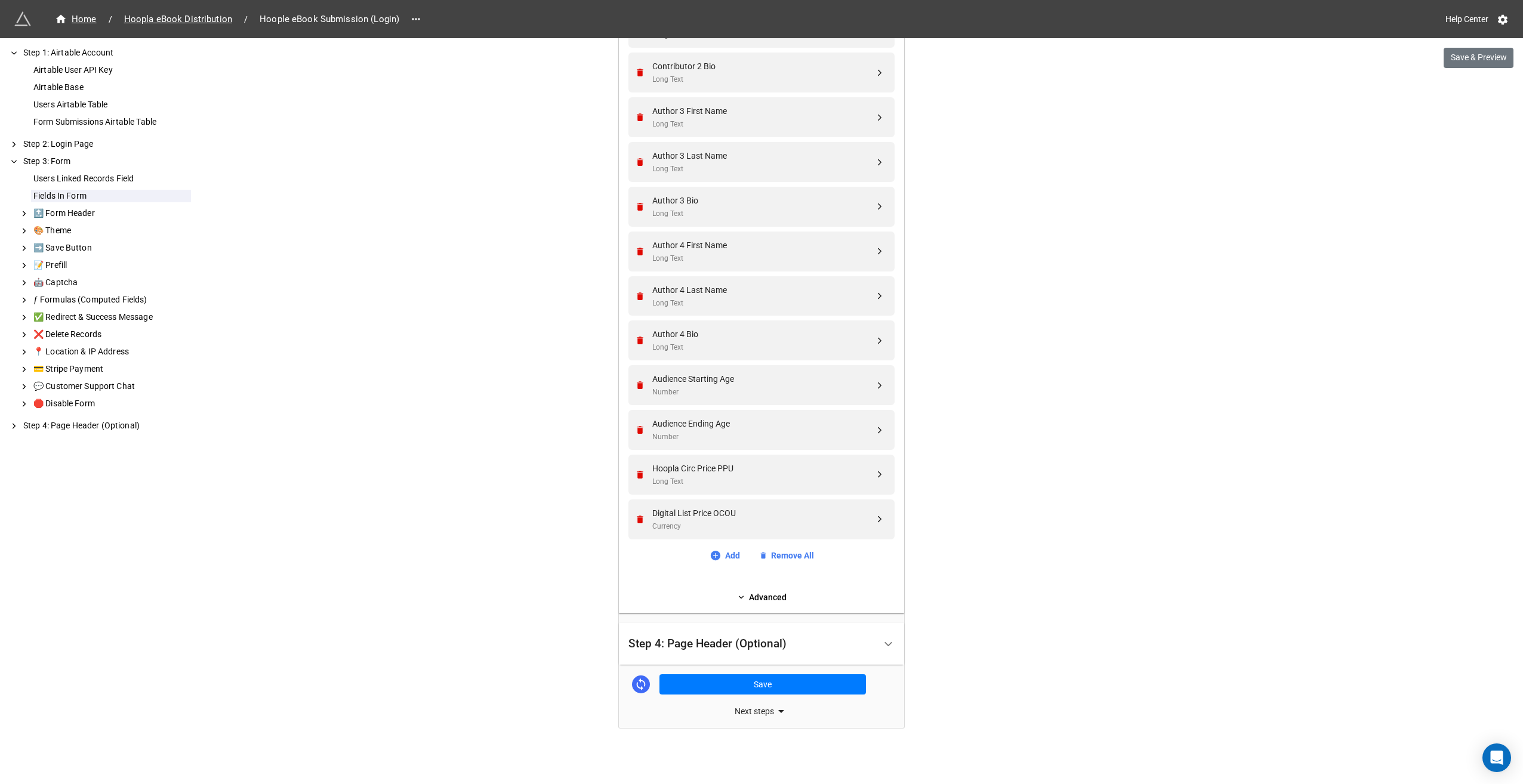
click at [892, 643] on div at bounding box center [888, 643] width 27 height 27
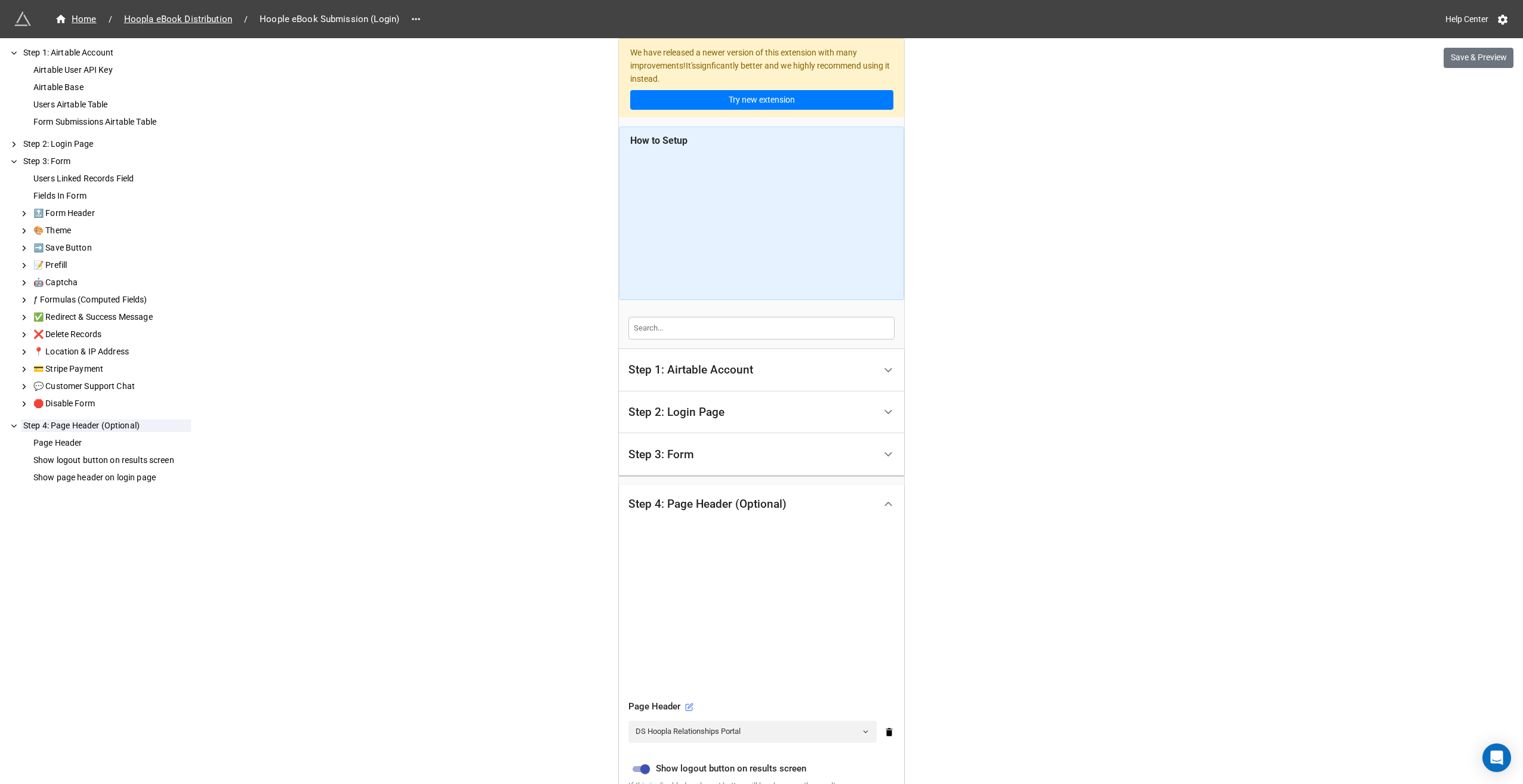
scroll to position [189, 0]
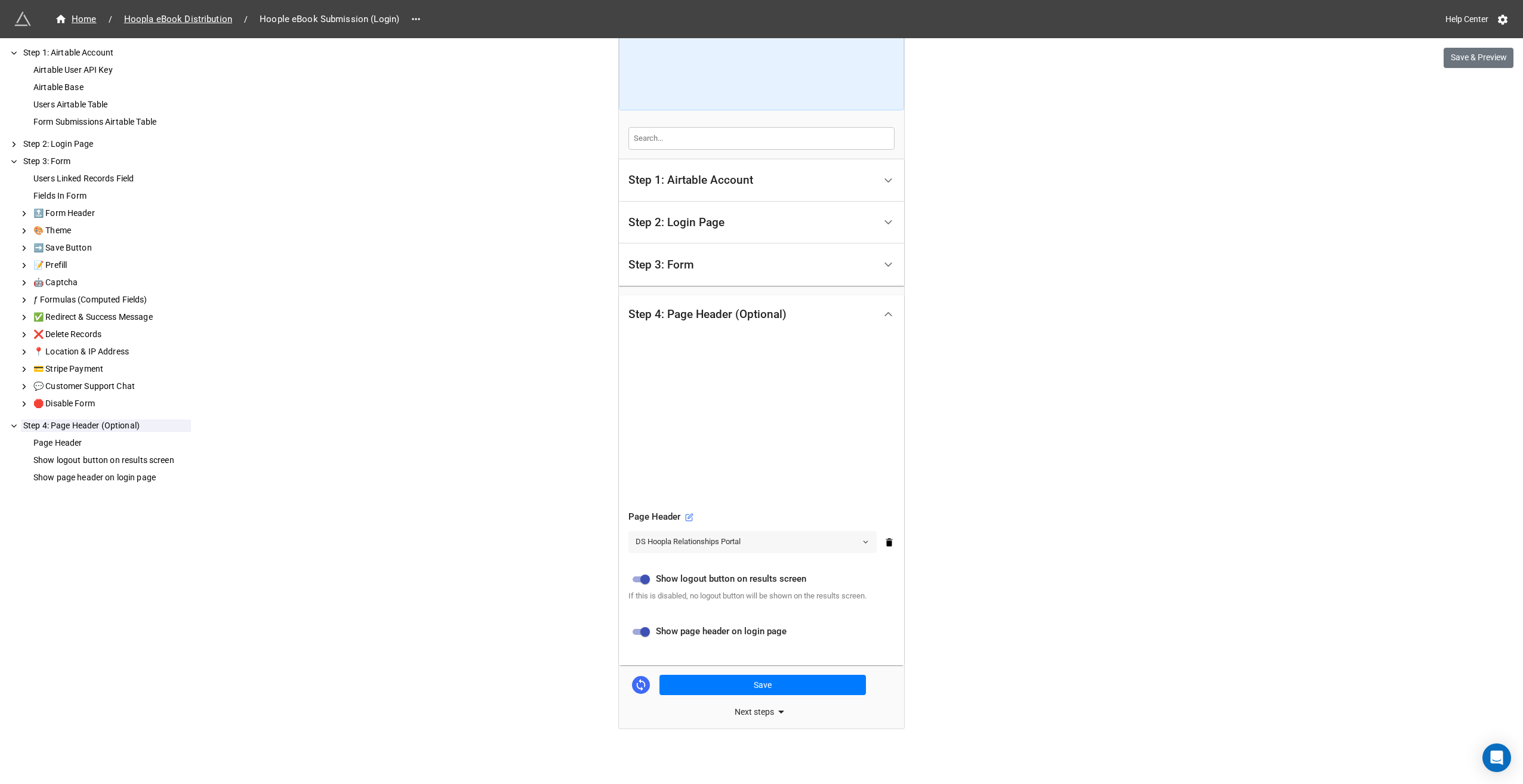
click at [866, 542] on icon at bounding box center [866, 541] width 8 height 8
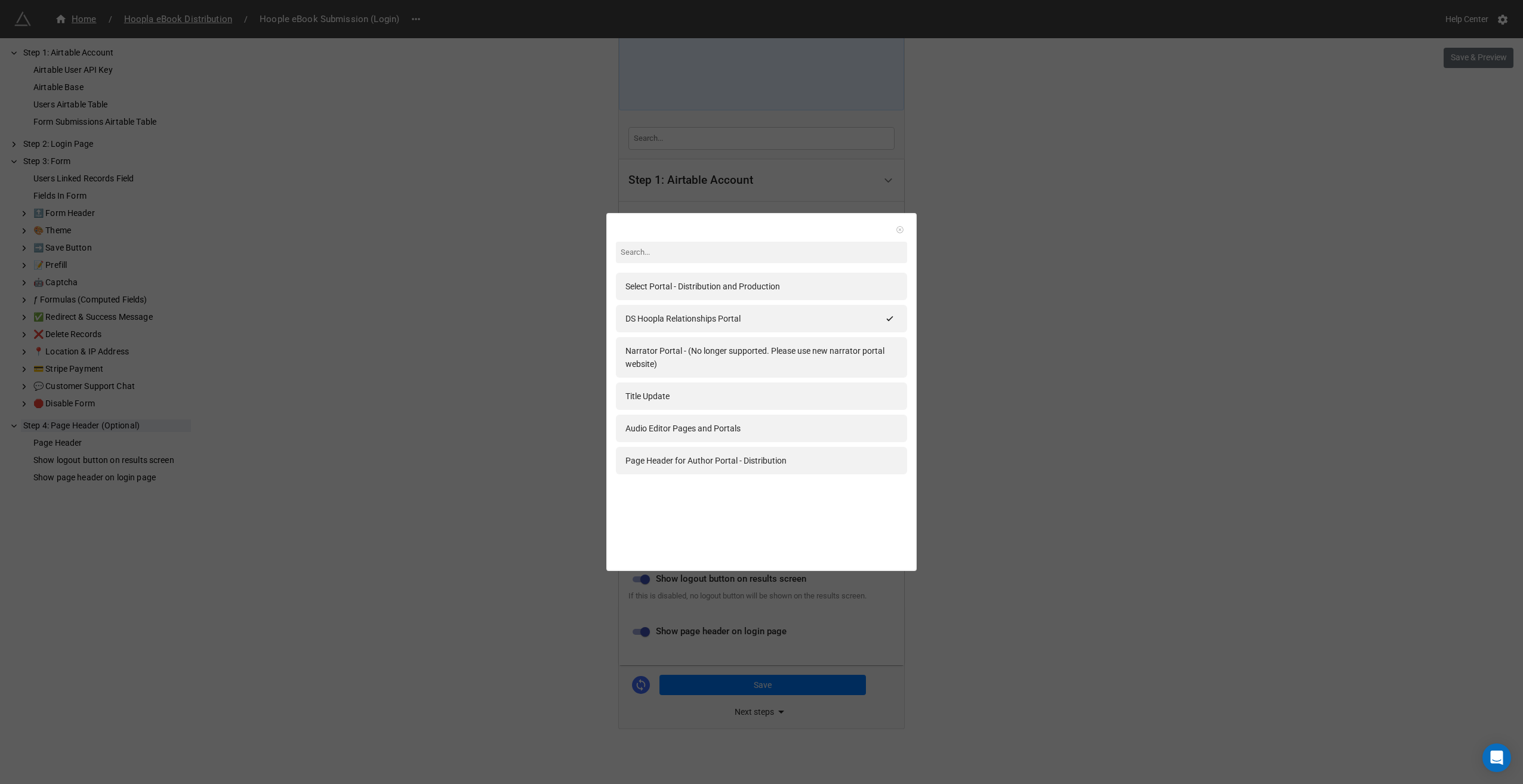
click at [896, 228] on icon at bounding box center [900, 229] width 8 height 8
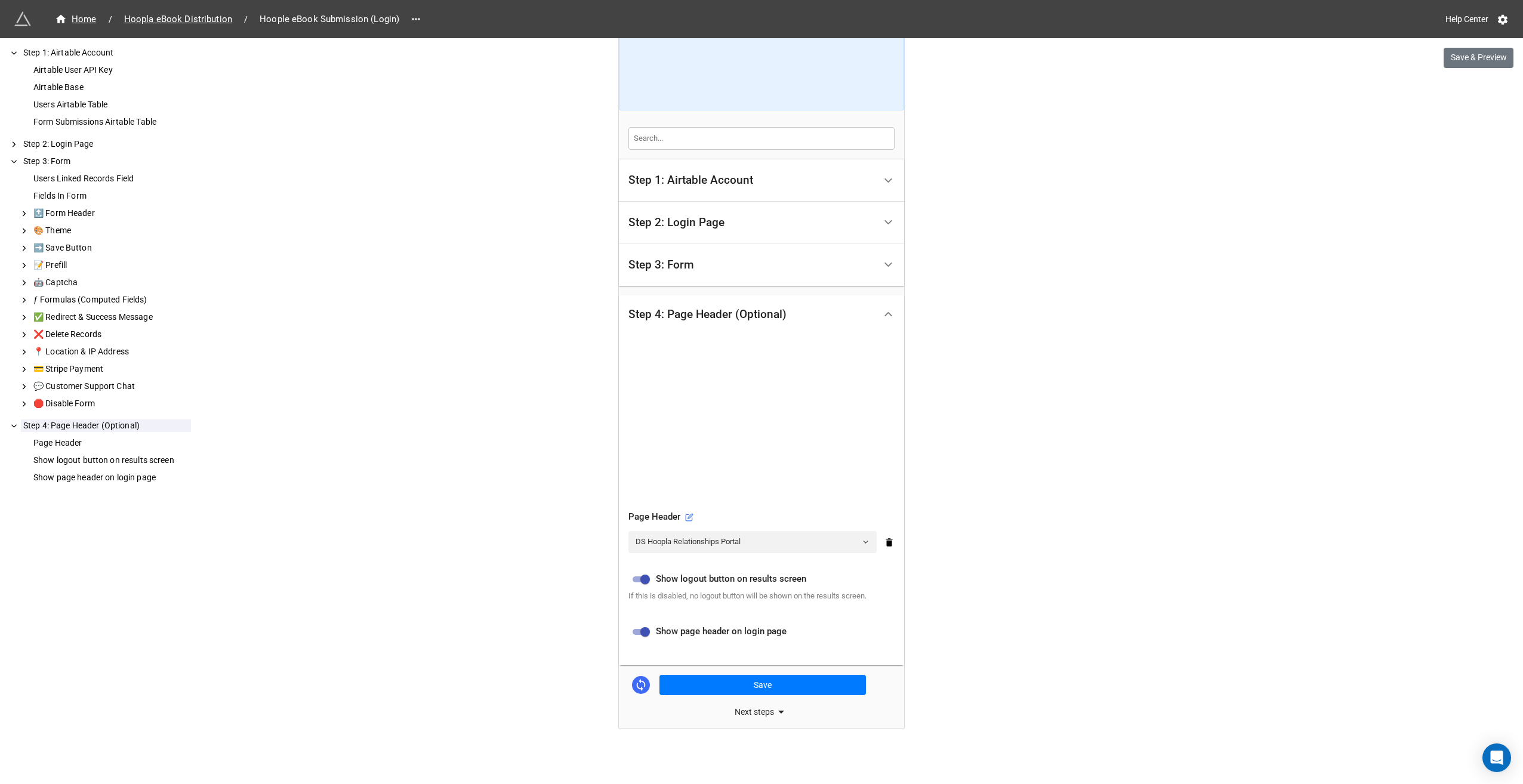
click at [1017, 223] on div "We have released a newer version of this extension with many improvements! It's…" at bounding box center [762, 299] width 1523 height 978
click at [862, 538] on icon at bounding box center [866, 541] width 8 height 8
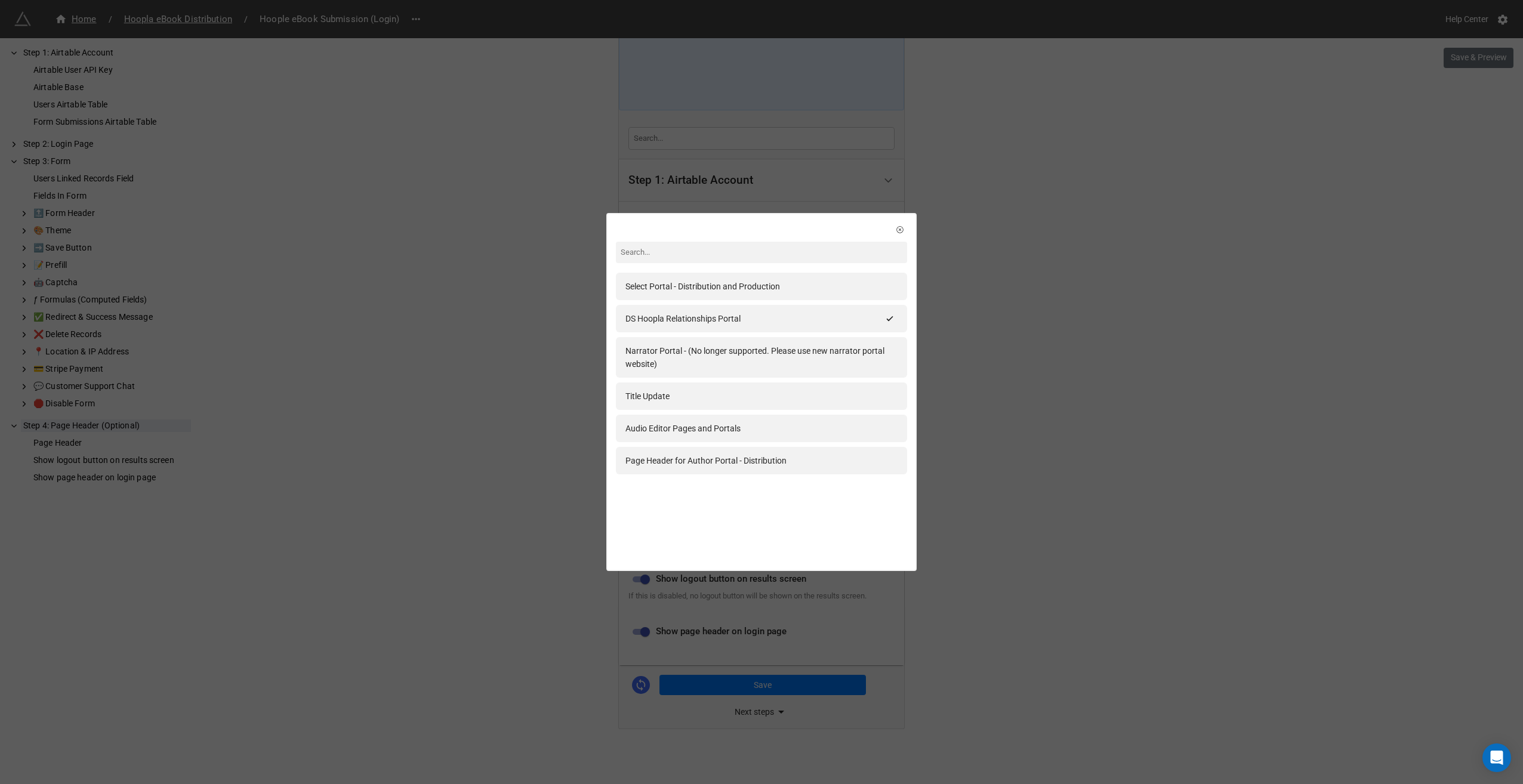
click at [1045, 355] on div "Select Portal - Distribution and Production DS Hoopla Relationships Portal Narr…" at bounding box center [762, 392] width 1523 height 784
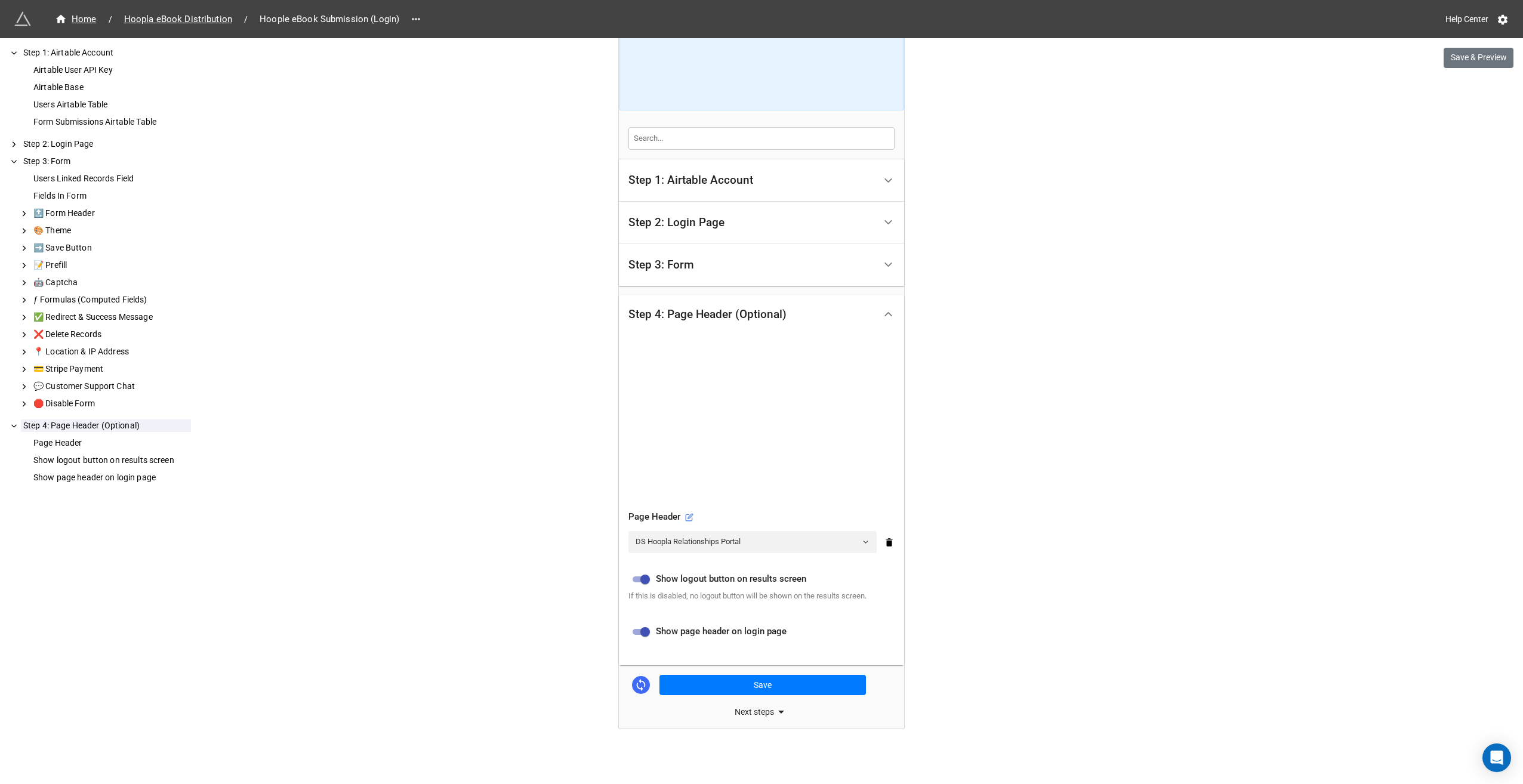
click at [691, 515] on div "Page Header" at bounding box center [762, 517] width 266 height 14
click at [686, 515] on icon at bounding box center [689, 518] width 7 height 7
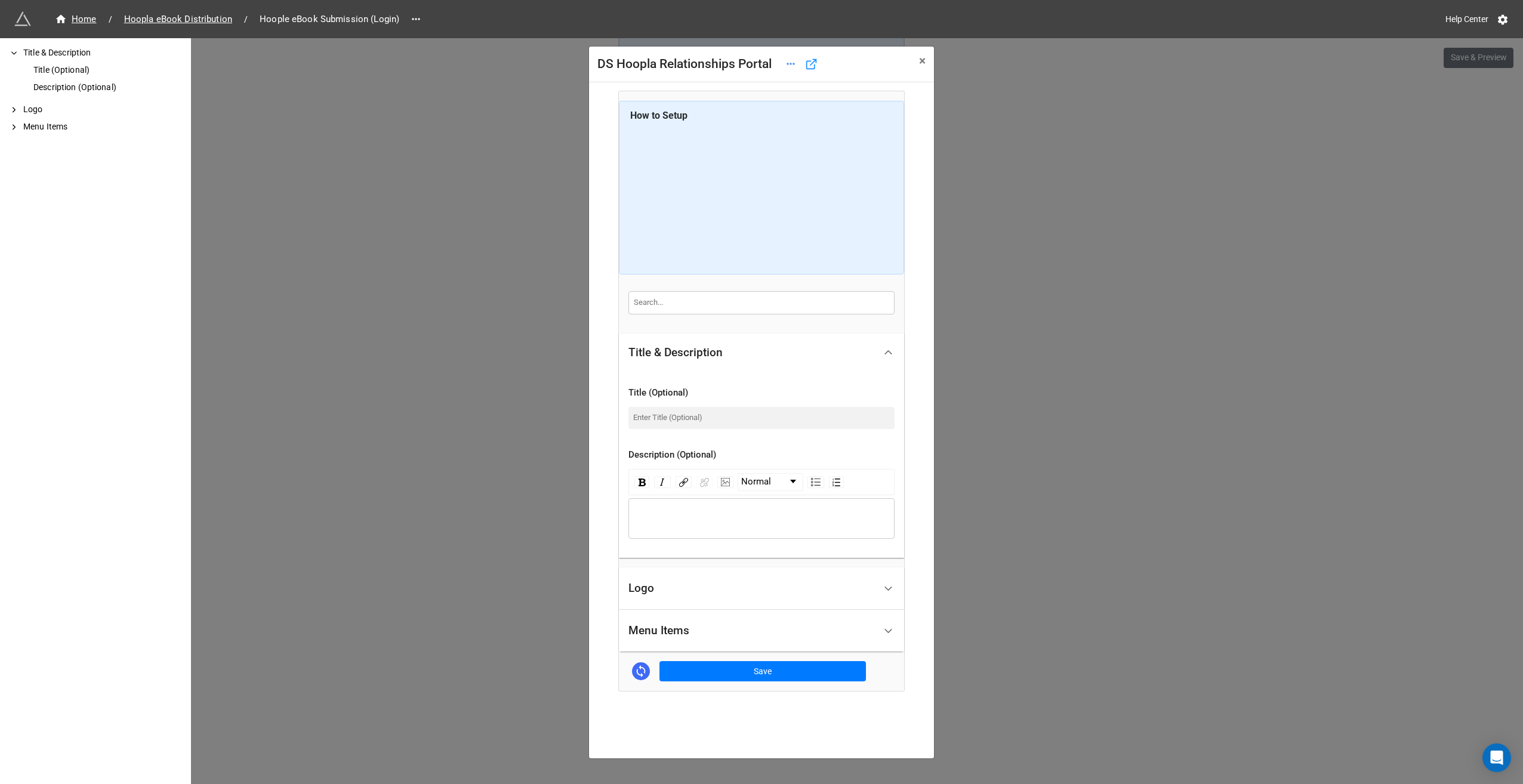
scroll to position [14, 0]
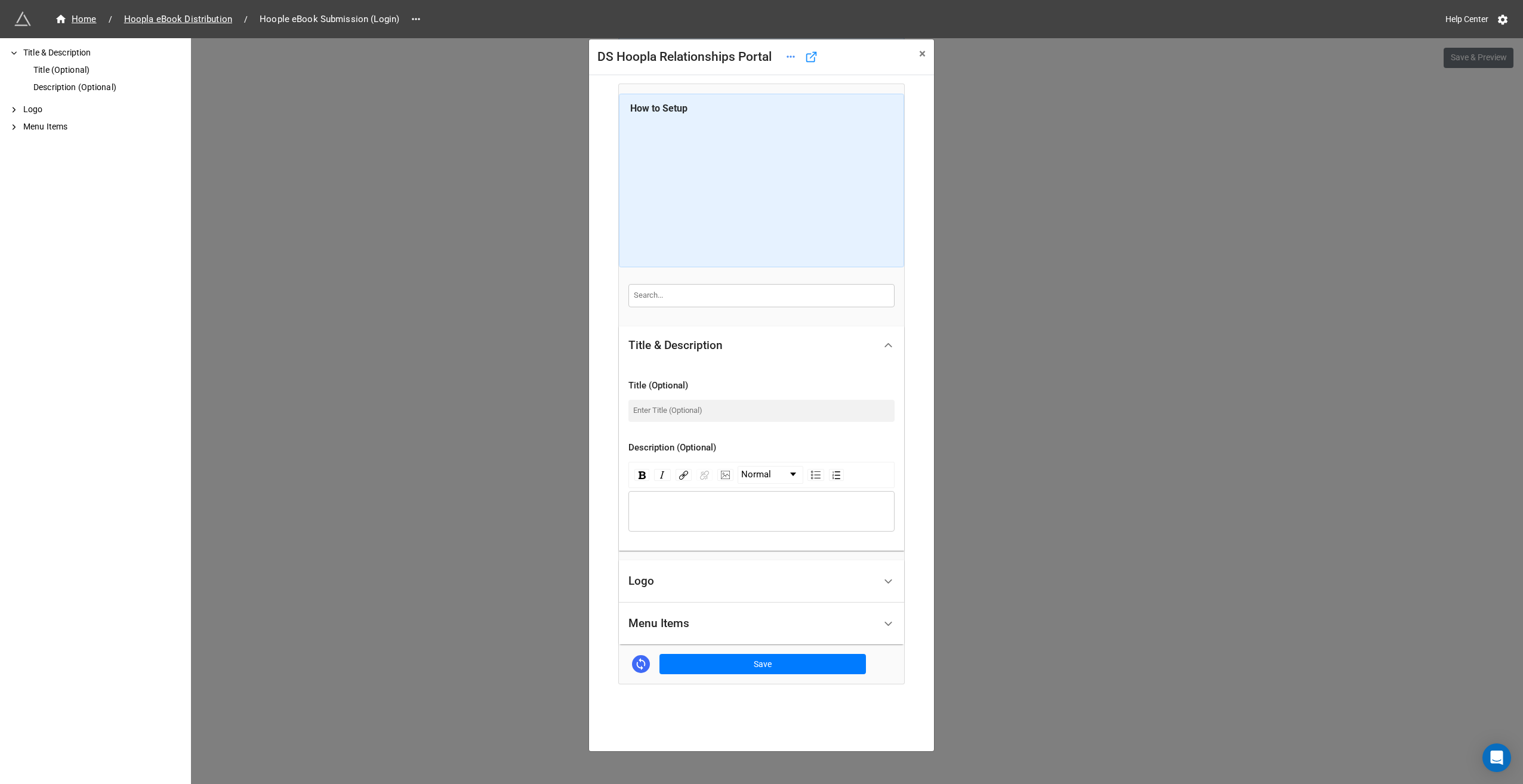
click at [748, 615] on div "Menu Items" at bounding box center [752, 623] width 247 height 28
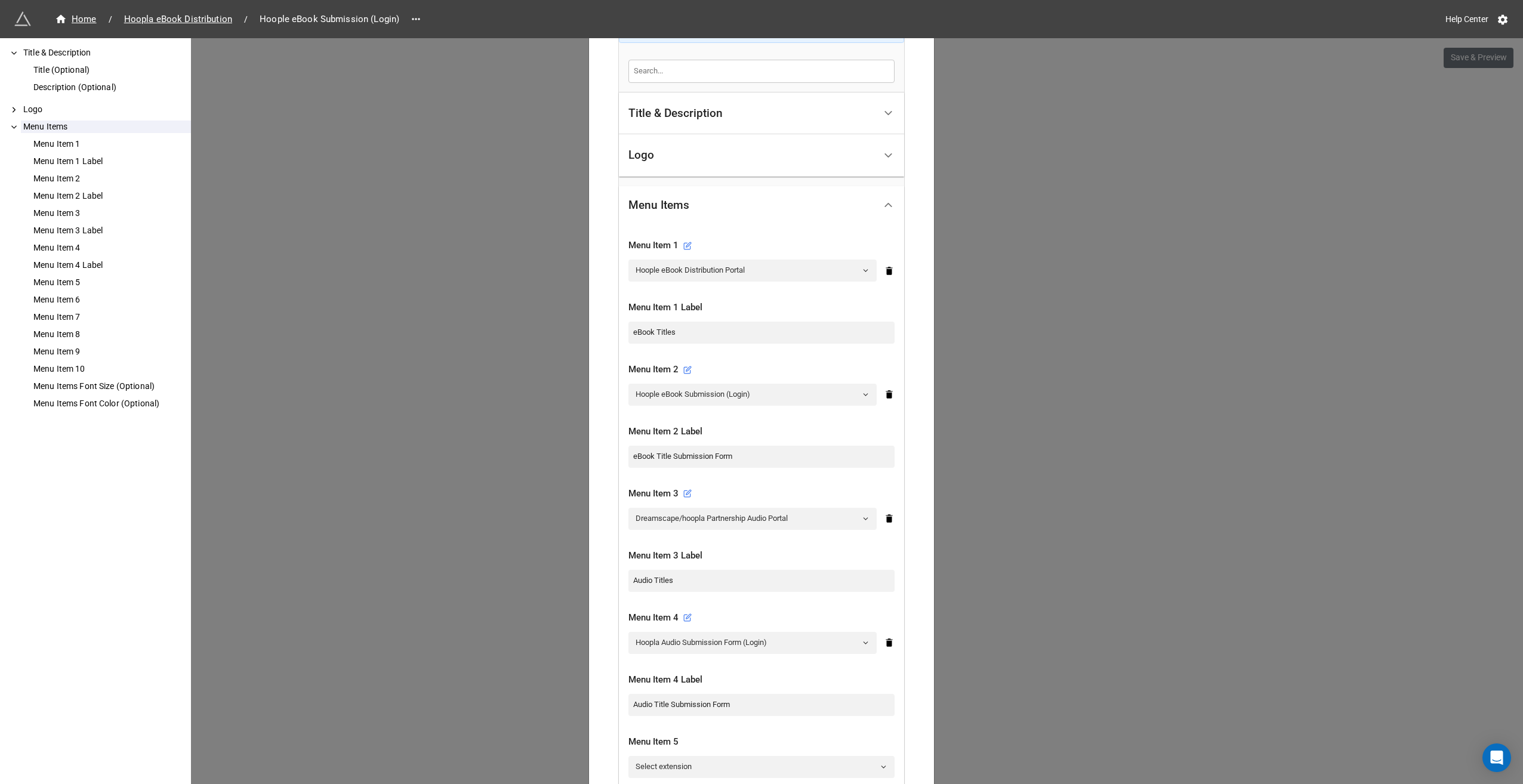
scroll to position [298, 0]
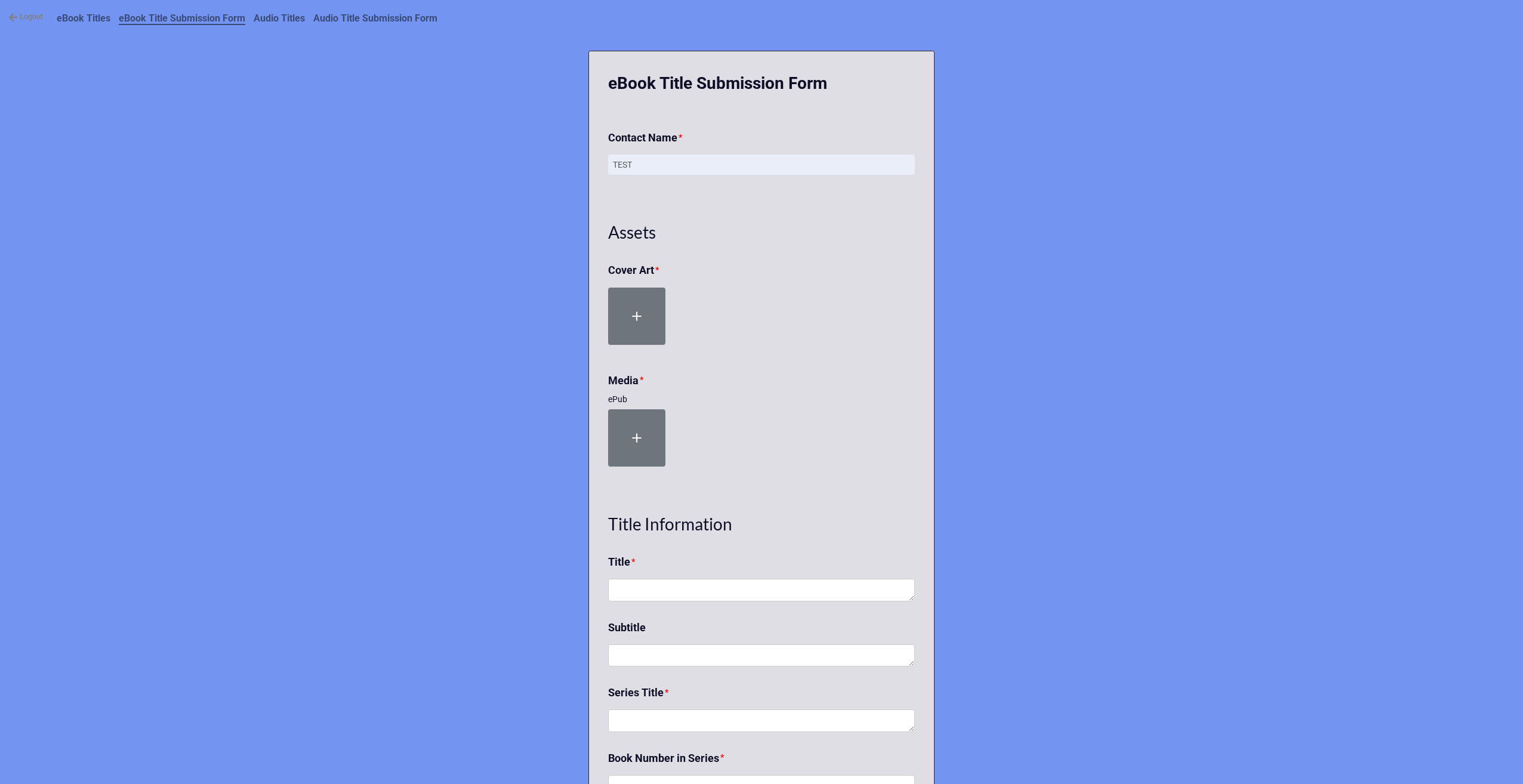
click at [99, 17] on b "eBook Titles" at bounding box center [83, 18] width 54 height 11
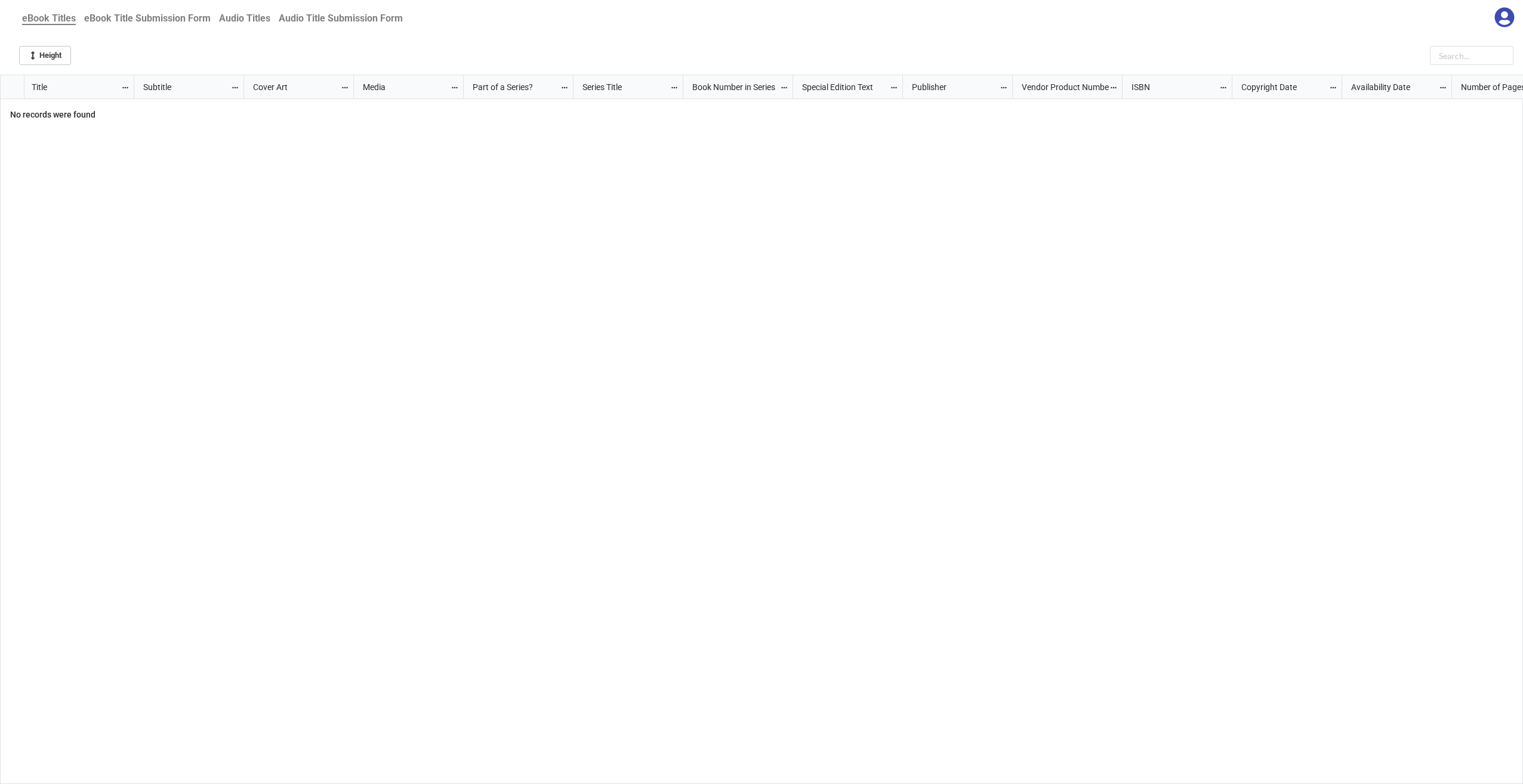
scroll to position [703, 1516]
click at [157, 15] on b "eBook Title Submission Form" at bounding box center [147, 18] width 127 height 11
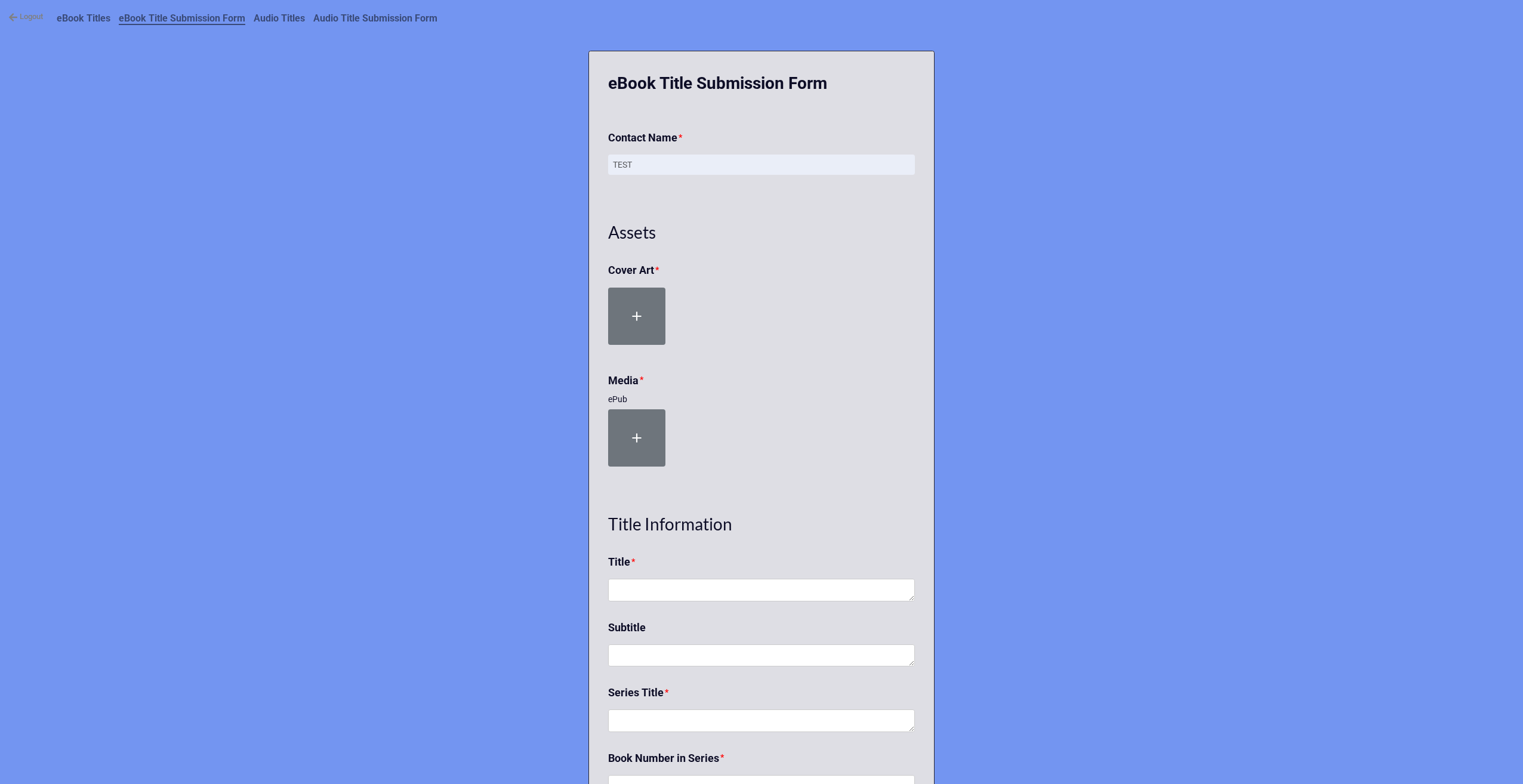
click at [362, 19] on b "Audio Title Submission Form" at bounding box center [376, 18] width 124 height 11
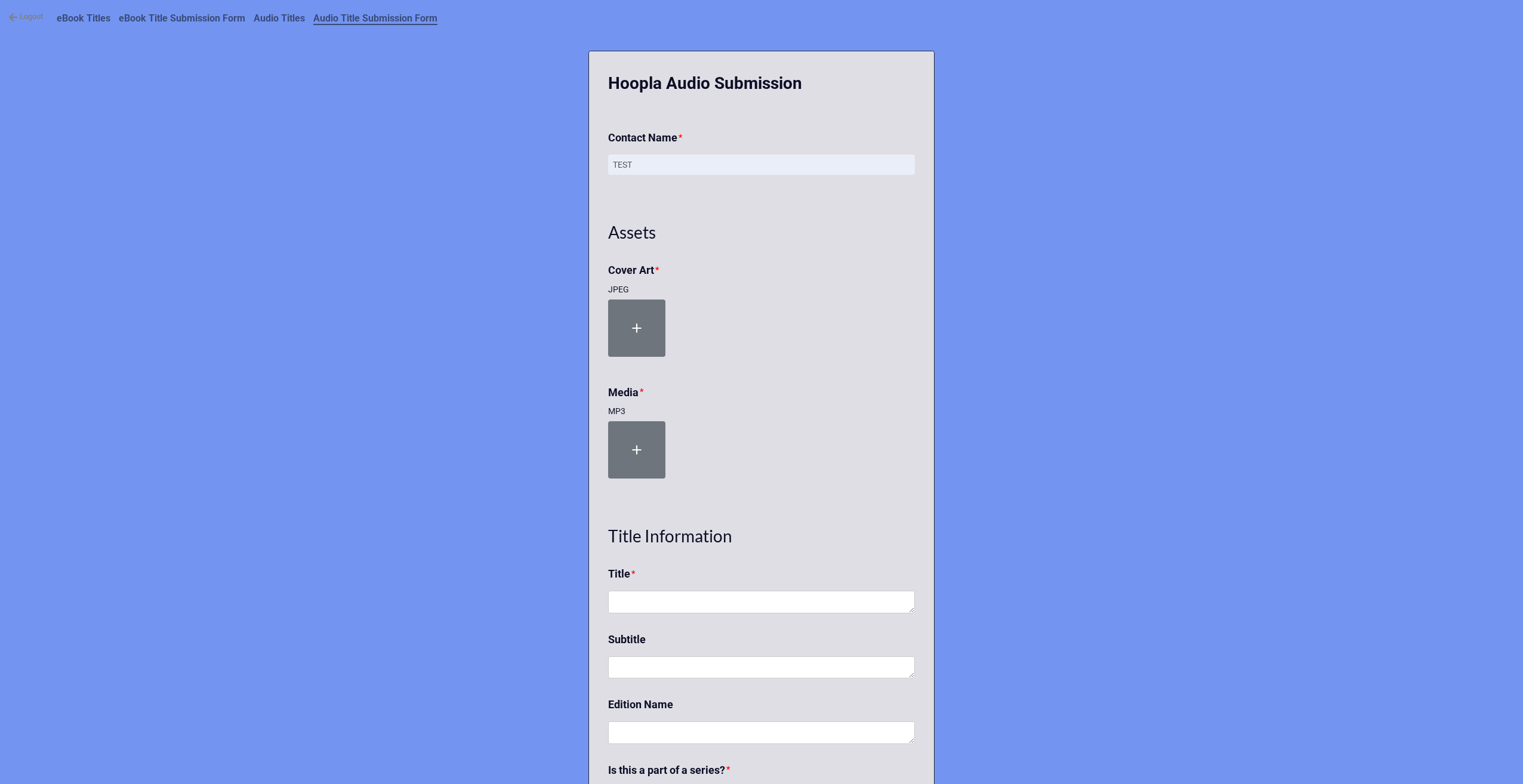
click at [174, 17] on b "eBook Title Submission Form" at bounding box center [182, 18] width 127 height 11
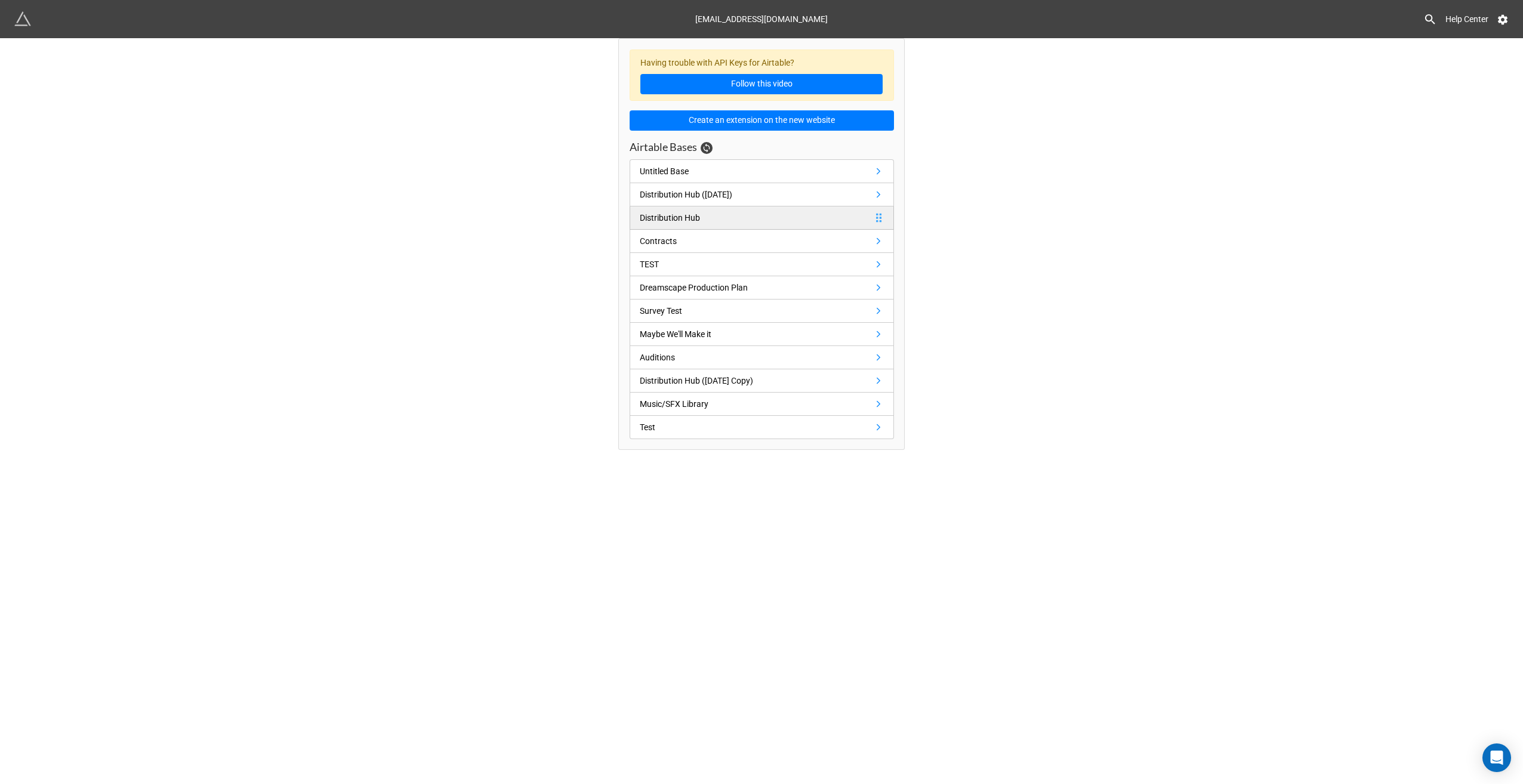
click at [673, 216] on div "Distribution Hub" at bounding box center [669, 218] width 60 height 13
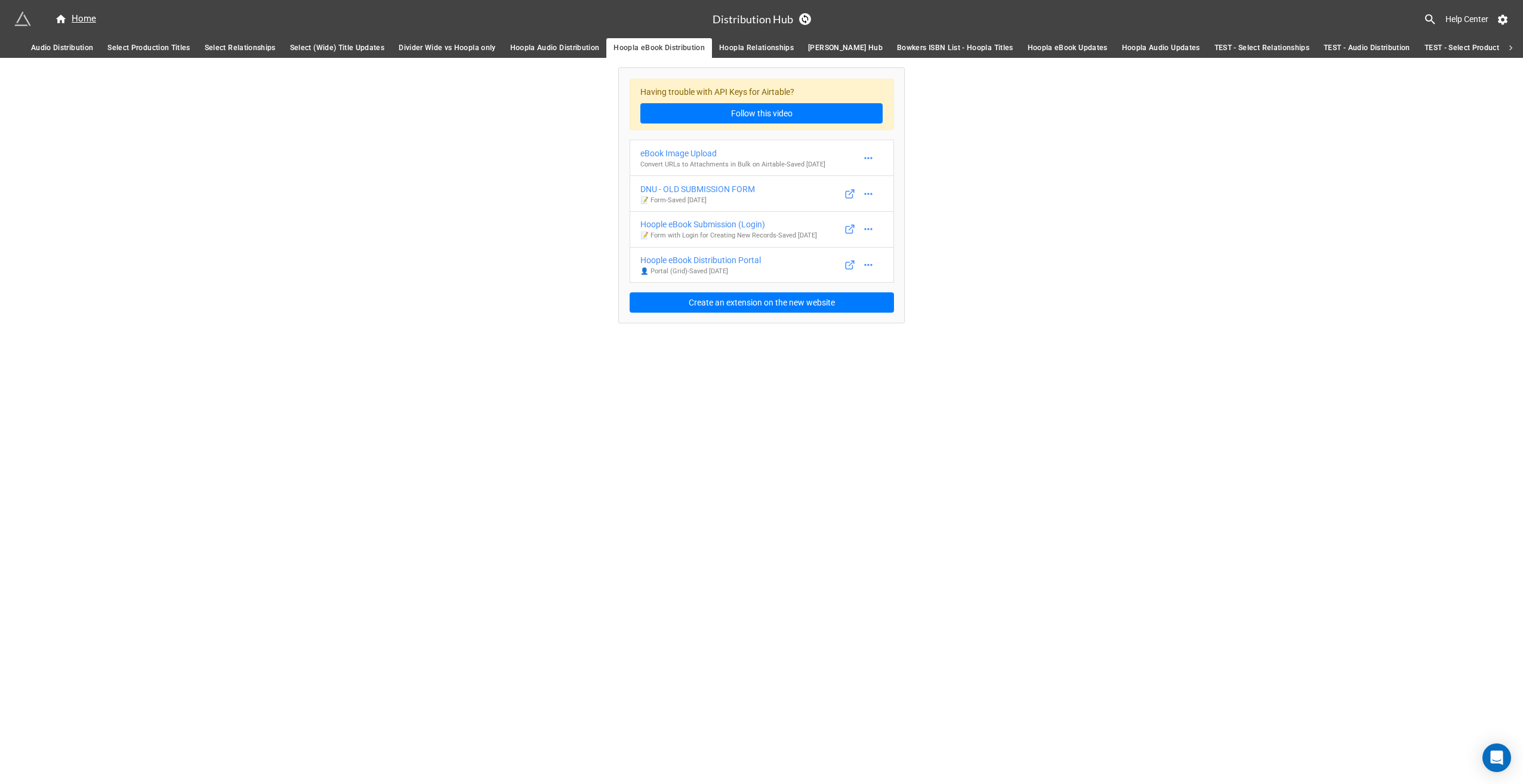
click at [76, 50] on span "Audio Distribution" at bounding box center [62, 48] width 62 height 12
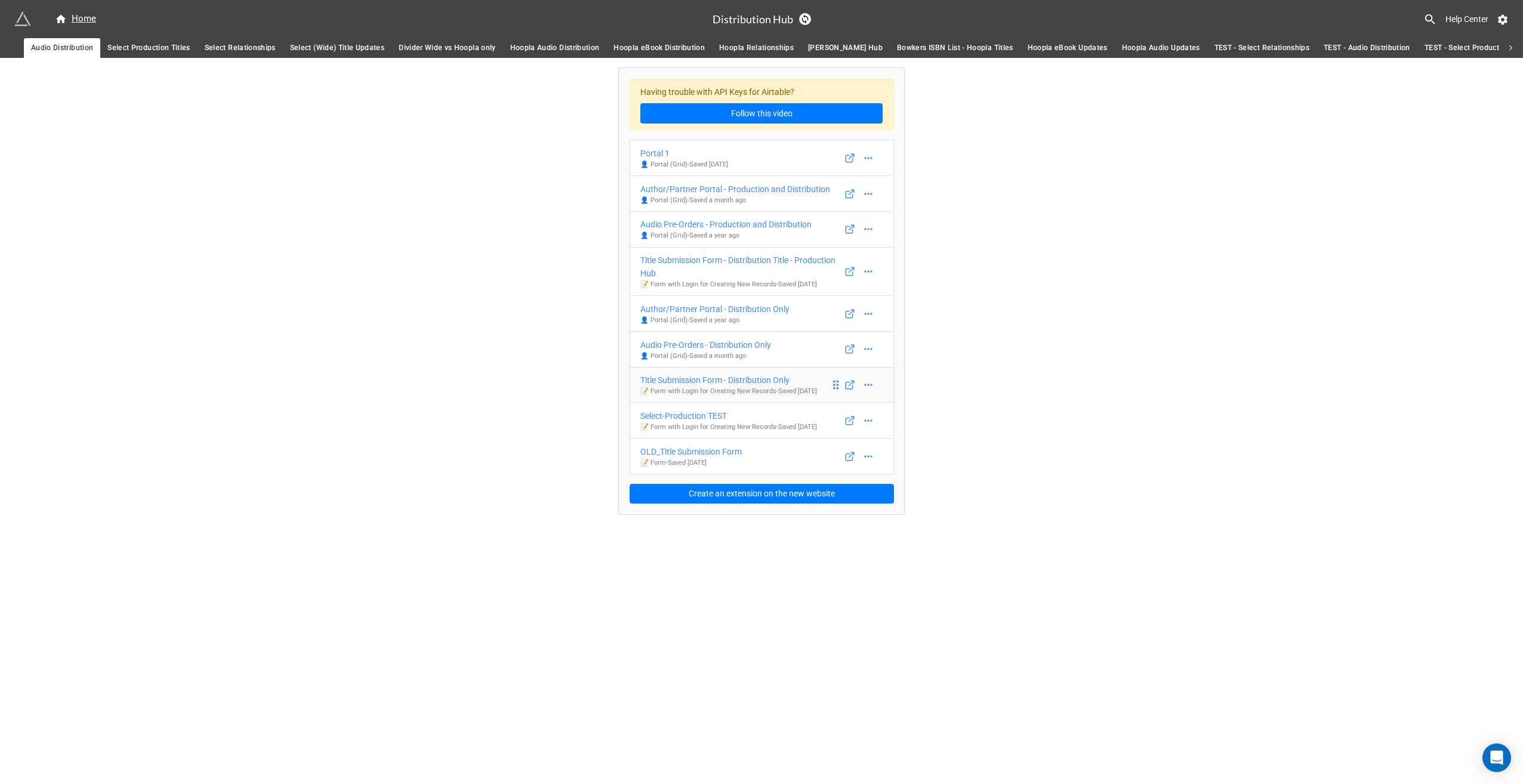
click at [708, 385] on div "Title Submission Form - Distribution Only" at bounding box center [728, 380] width 176 height 13
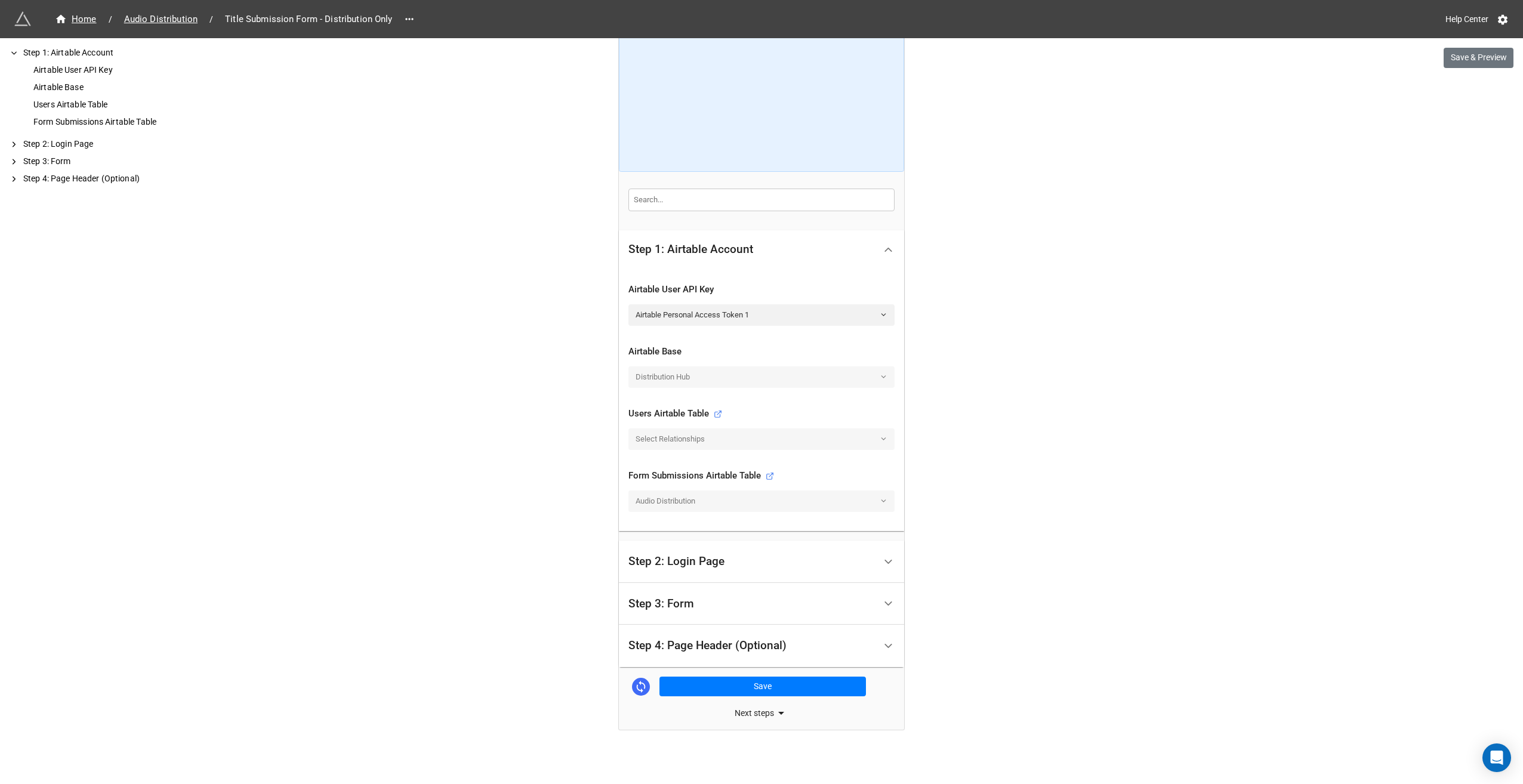
scroll to position [130, 0]
click at [885, 644] on icon at bounding box center [888, 644] width 12 height 12
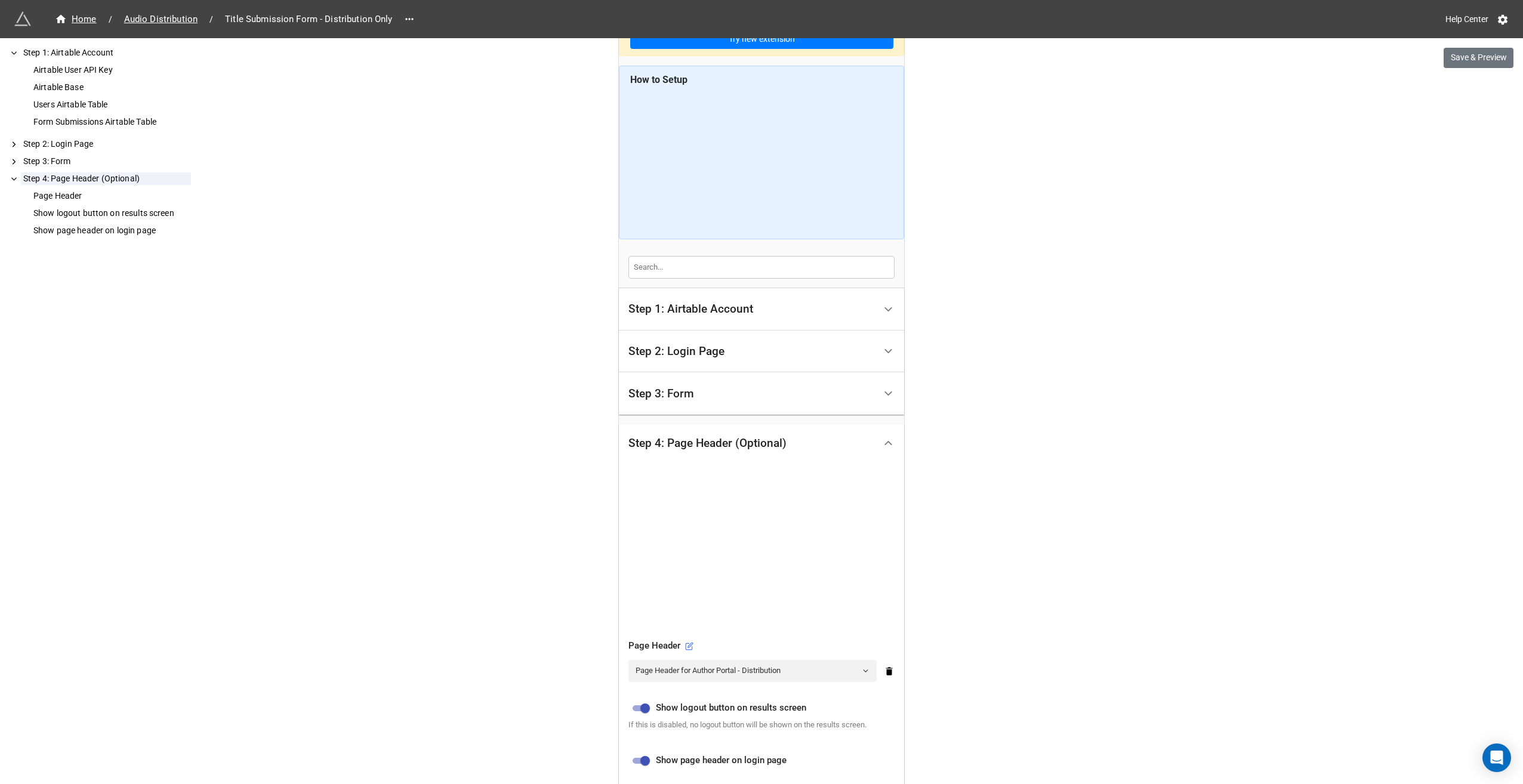
scroll to position [179, 0]
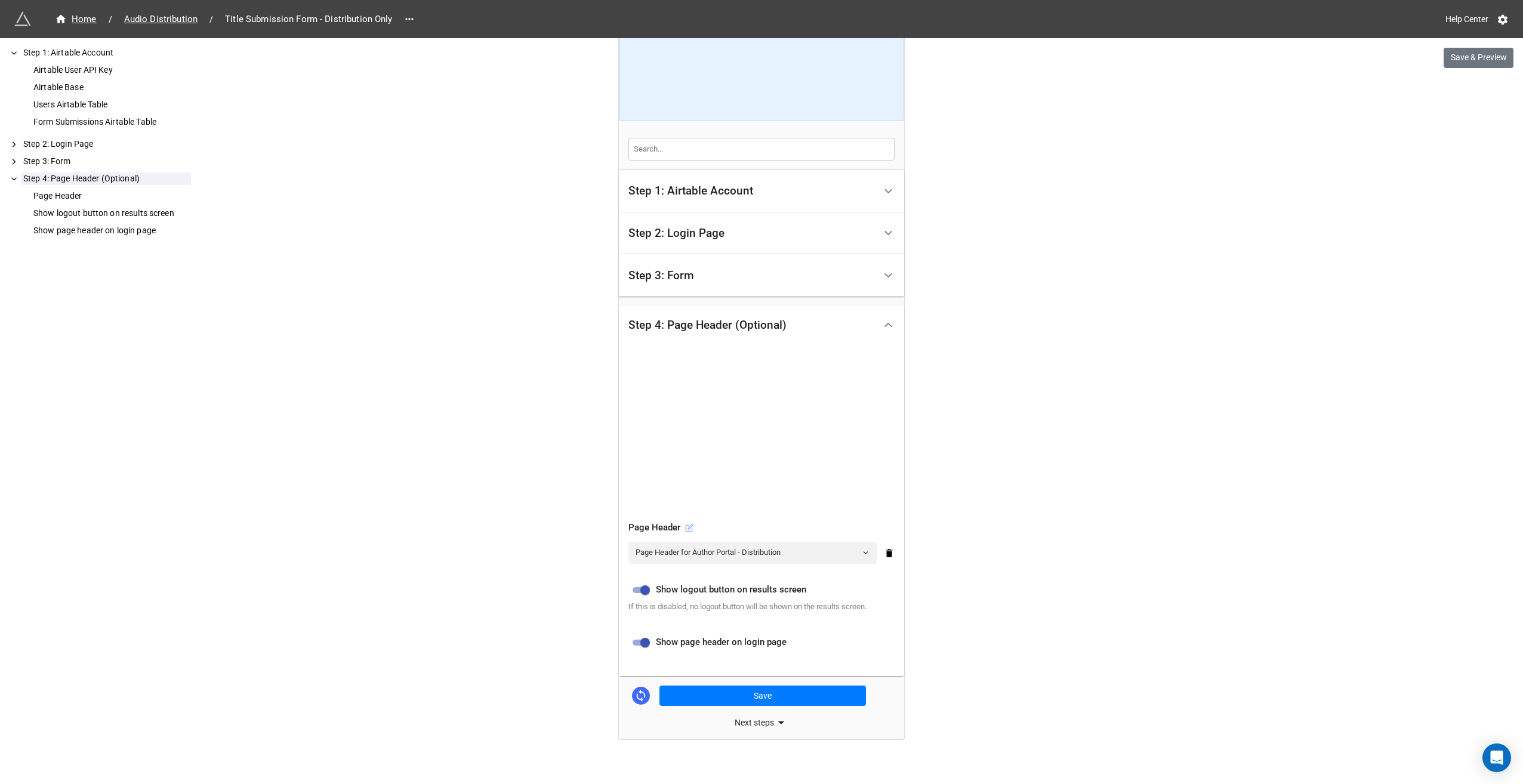
click at [687, 526] on icon at bounding box center [689, 528] width 8 height 8
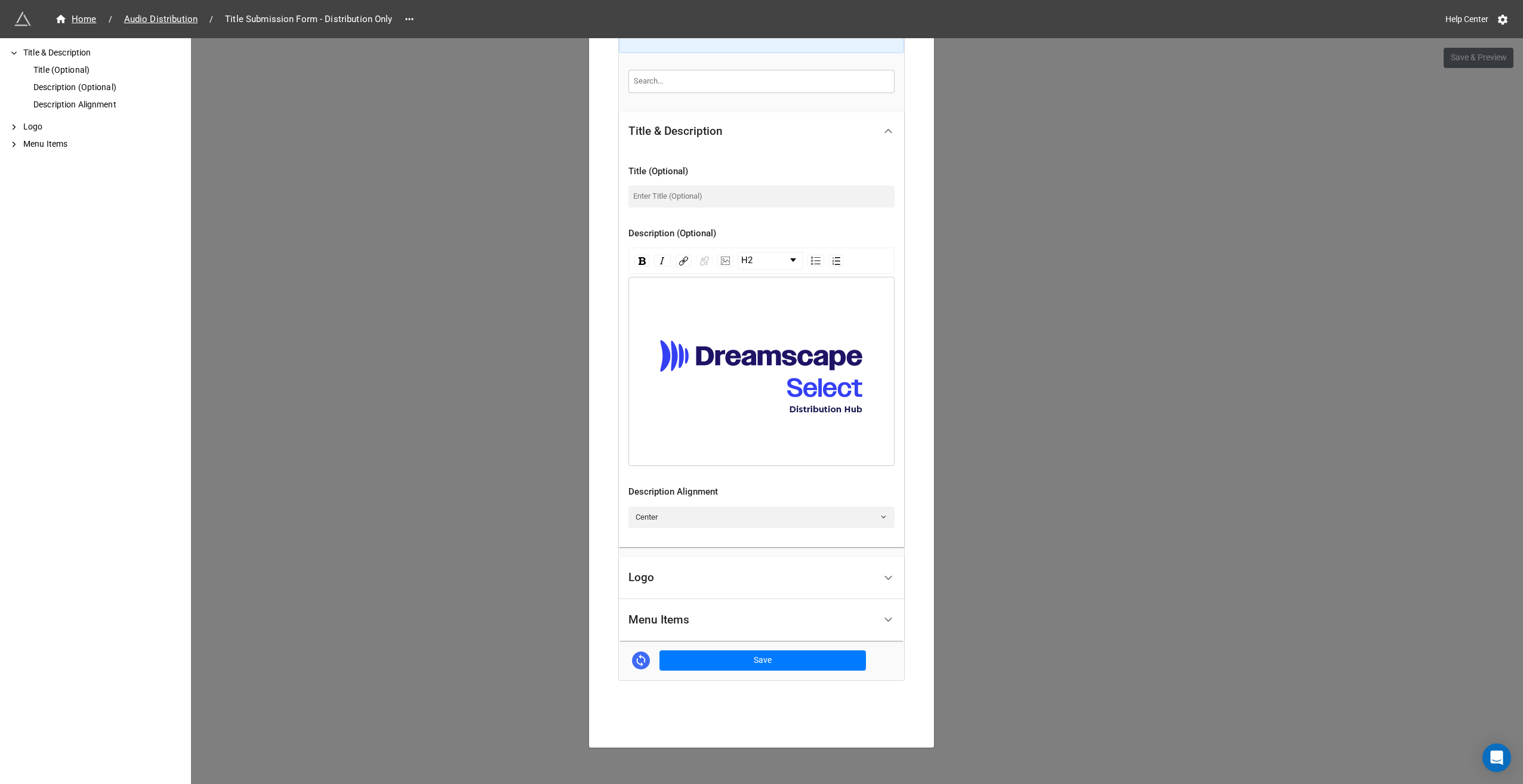
scroll to position [243, 0]
click at [883, 625] on icon at bounding box center [888, 619] width 12 height 12
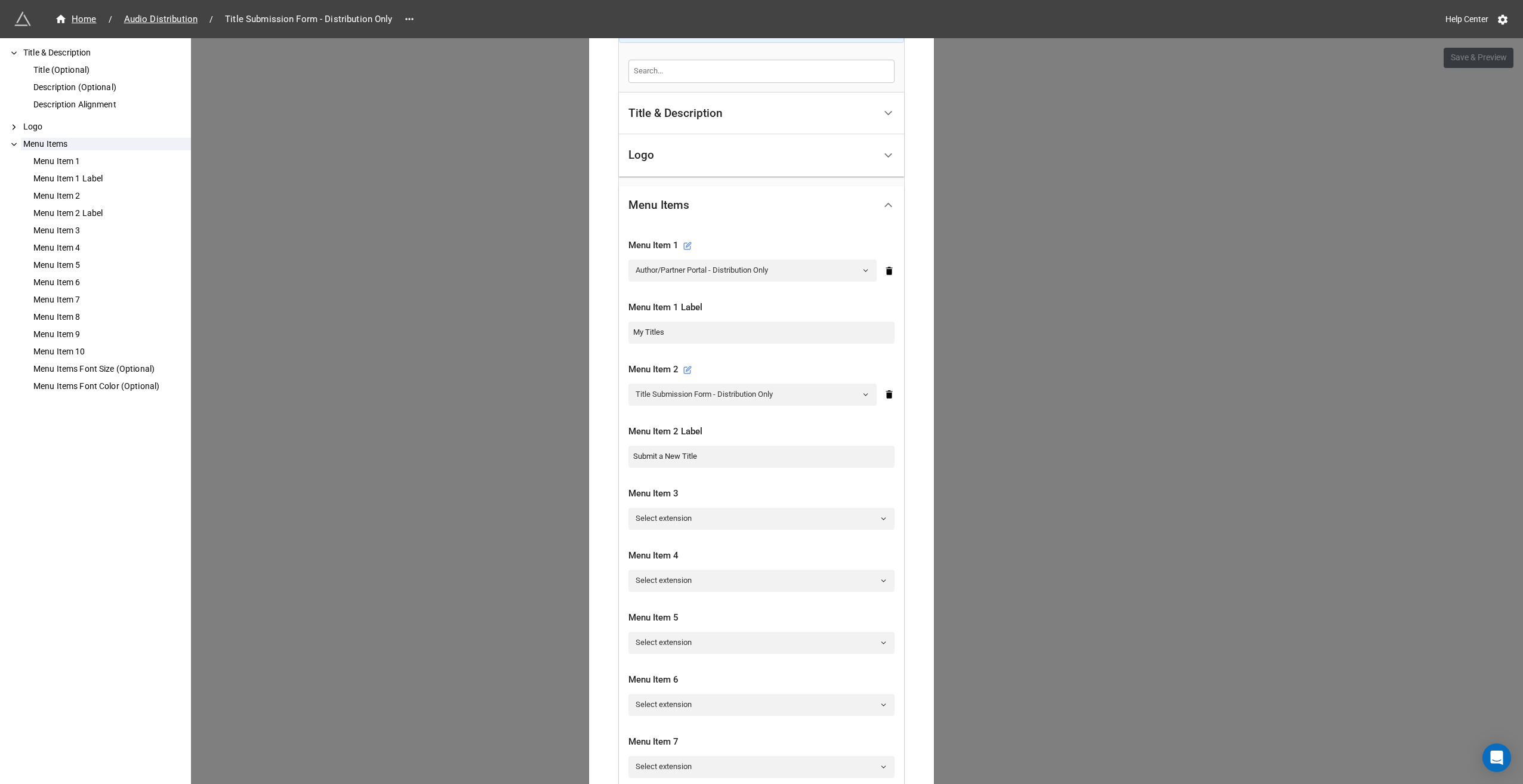
scroll to position [0, 0]
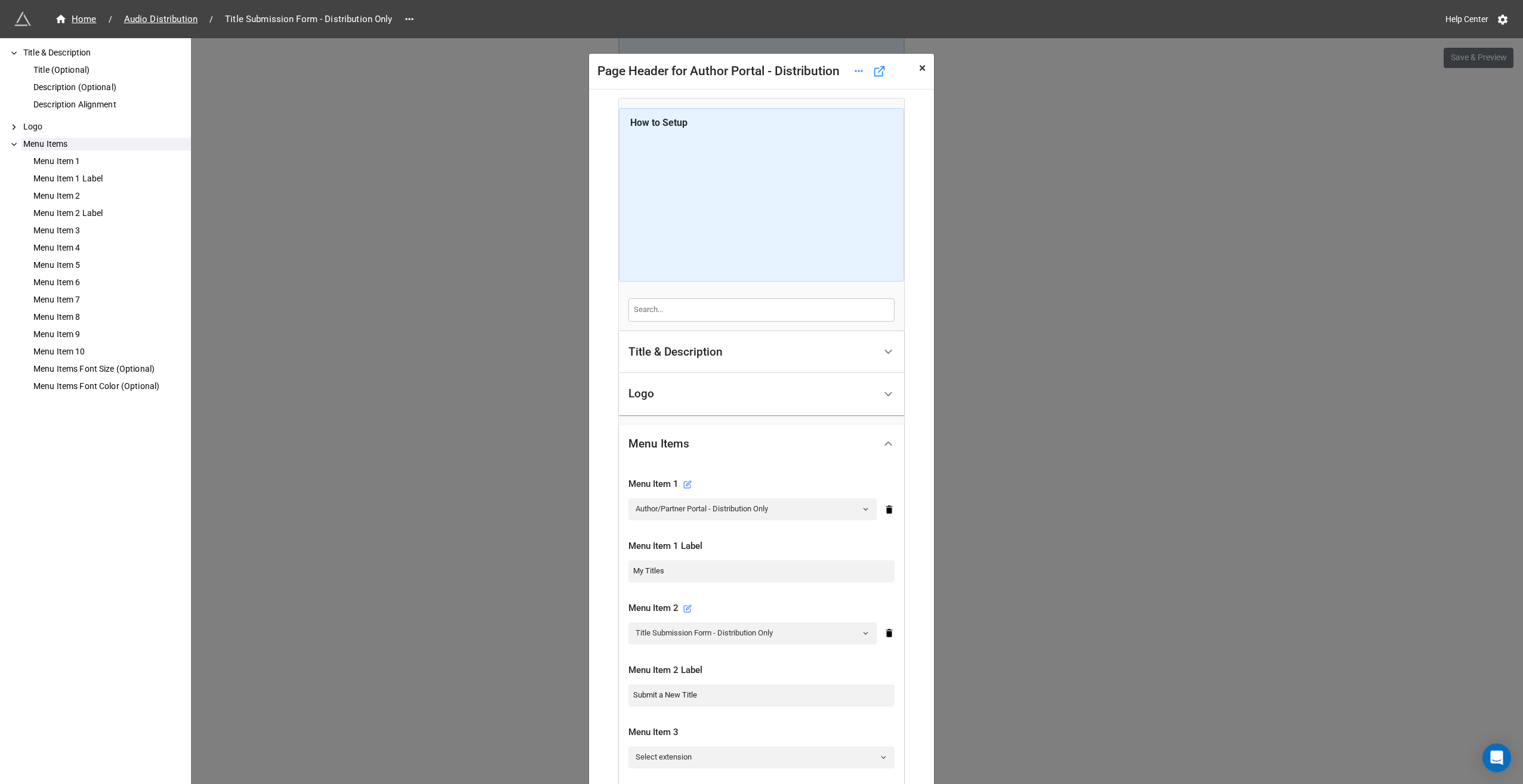
click at [920, 72] on span "×" at bounding box center [923, 68] width 7 height 14
